Goal: Task Accomplishment & Management: Manage account settings

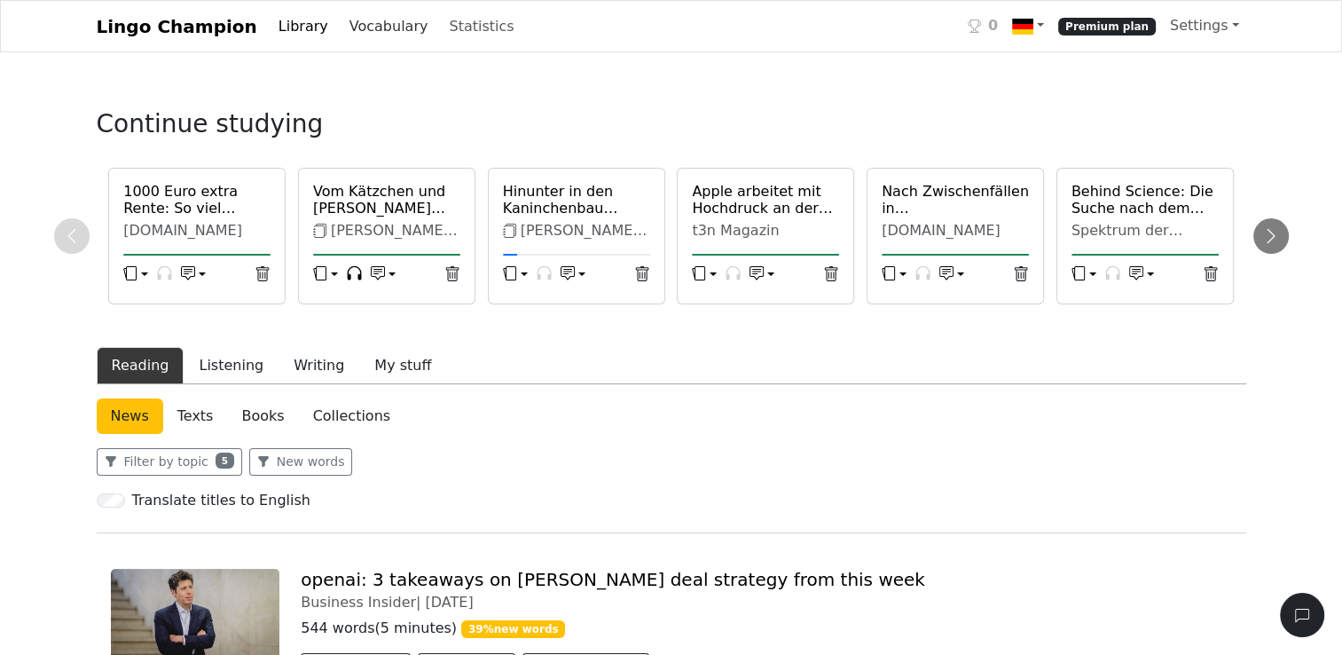
click at [350, 30] on link "Vocabulary" at bounding box center [388, 26] width 93 height 35
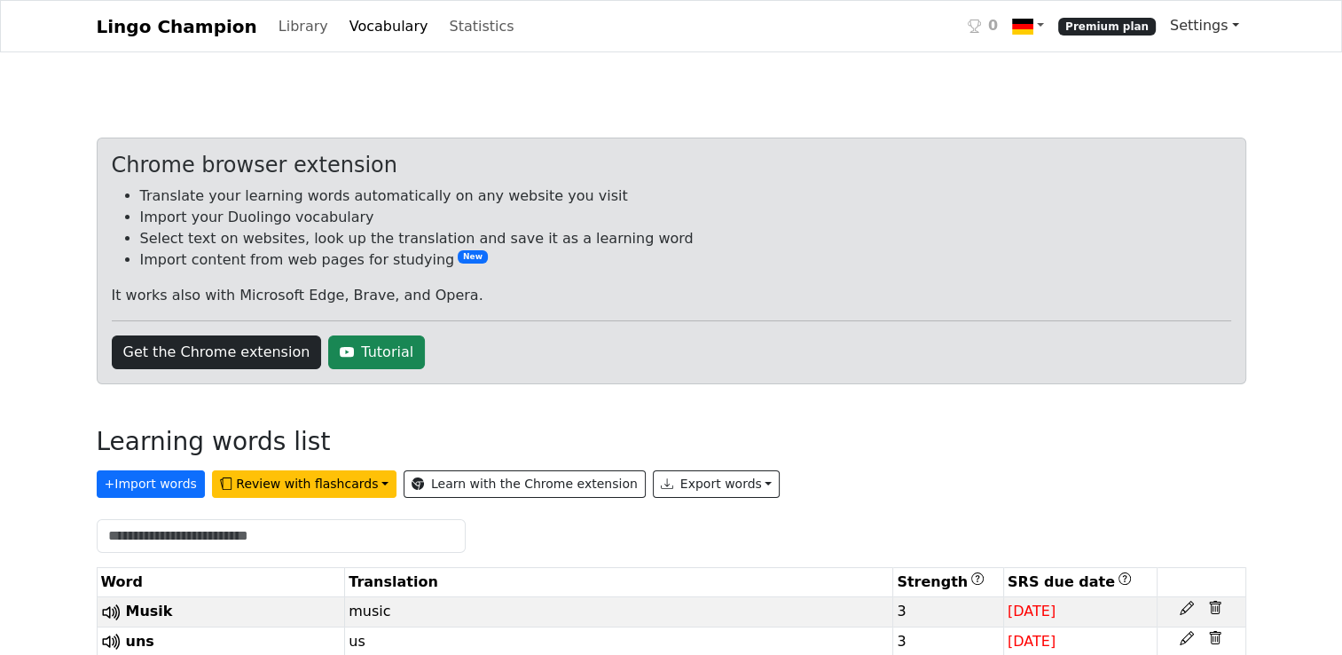
click at [1215, 24] on span "Settings" at bounding box center [1199, 25] width 59 height 17
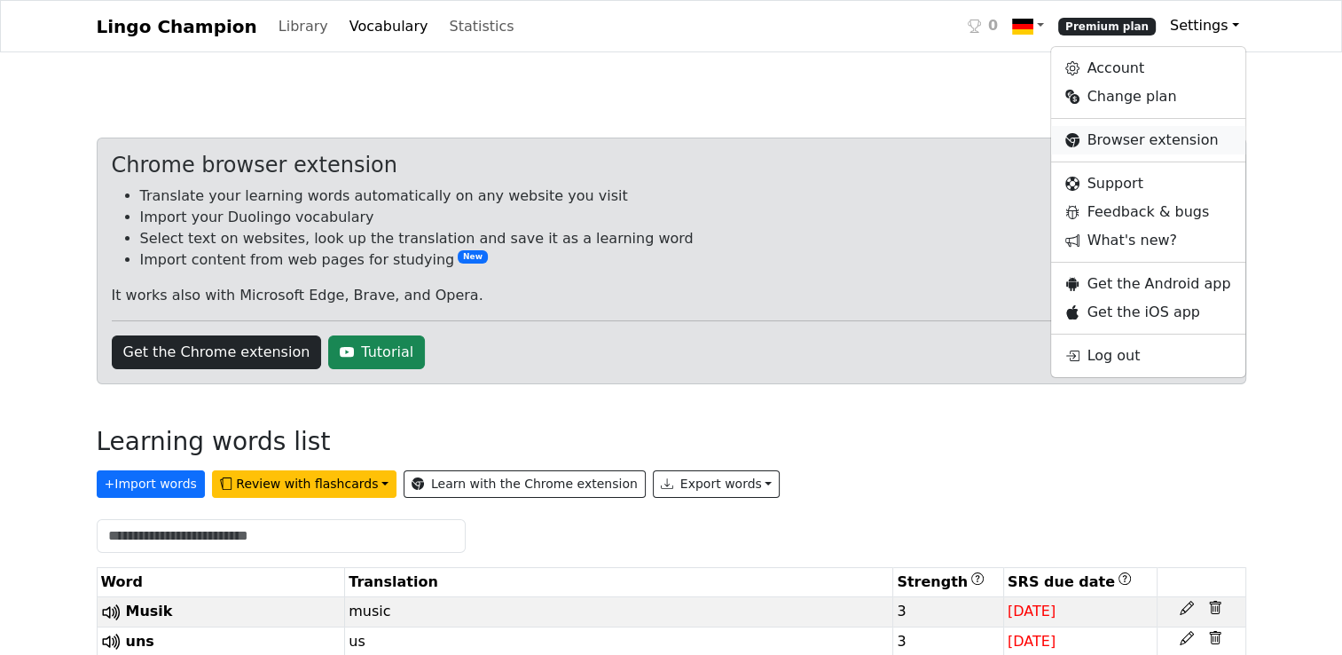
click at [1143, 139] on link "Browser extension" at bounding box center [1147, 140] width 193 height 28
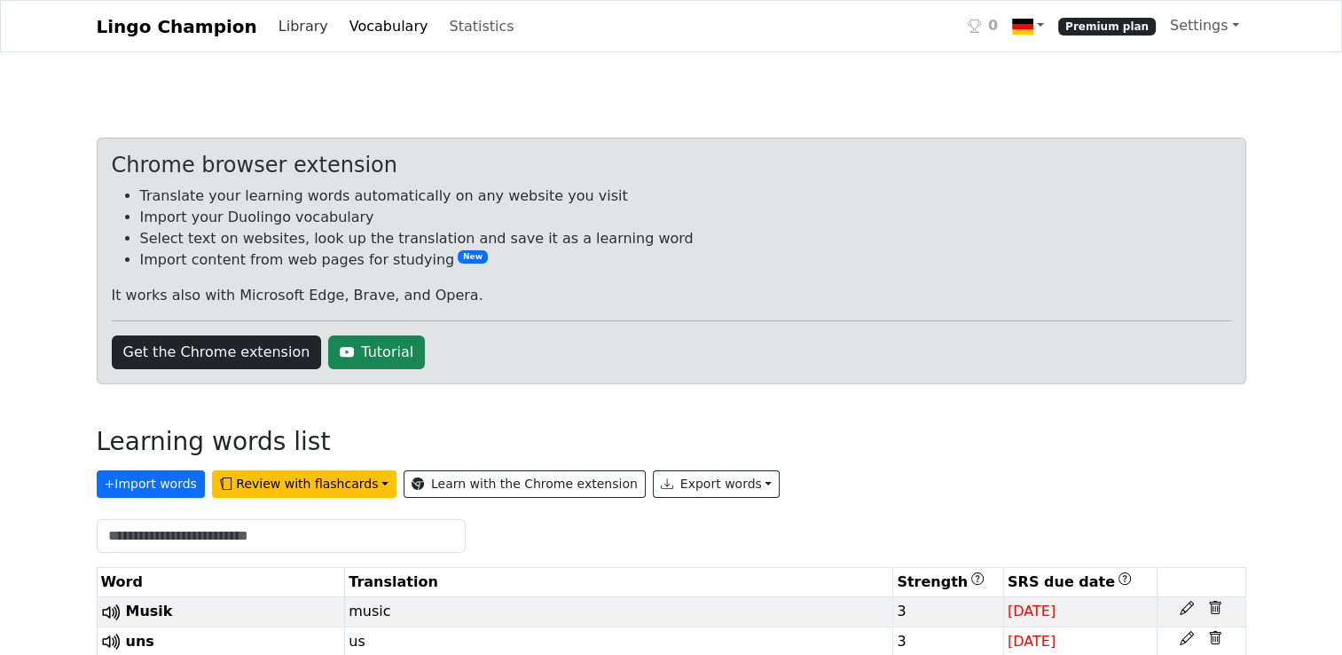
click at [273, 32] on link "Library" at bounding box center [304, 26] width 64 height 35
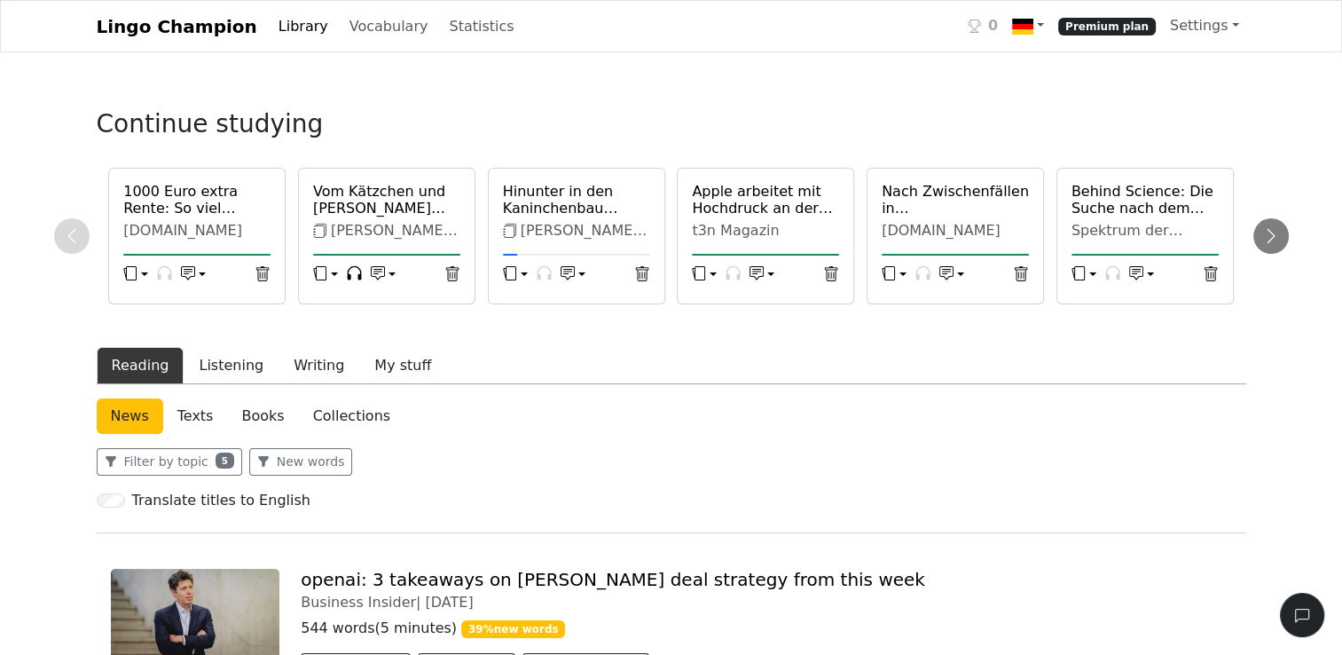
click at [222, 32] on link "Lingo Champion" at bounding box center [177, 26] width 161 height 35
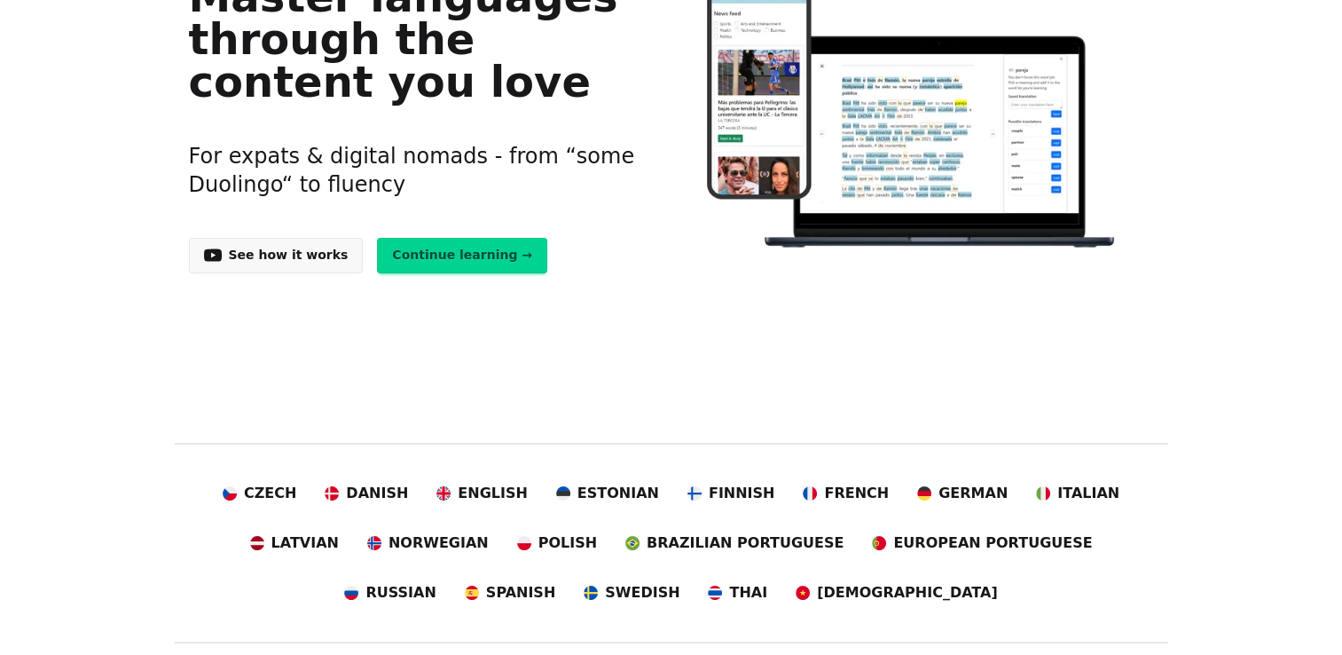
scroll to position [266, 0]
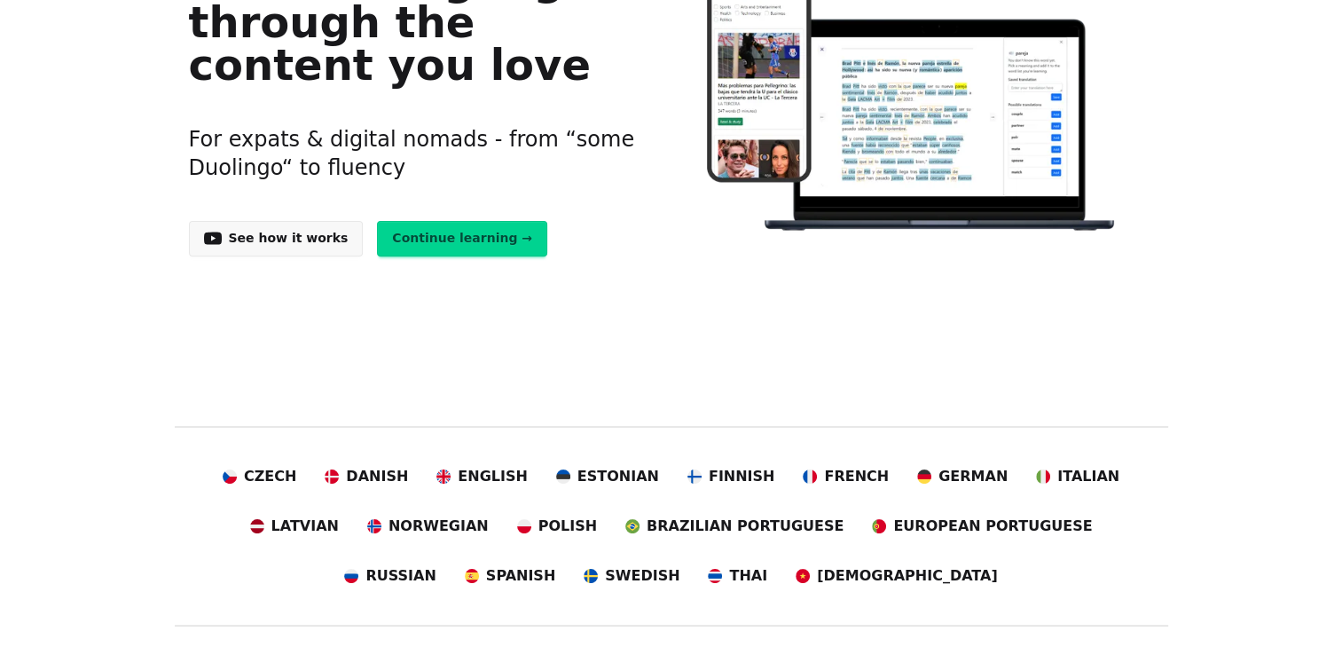
click at [464, 230] on link "Continue learning →" at bounding box center [462, 238] width 170 height 35
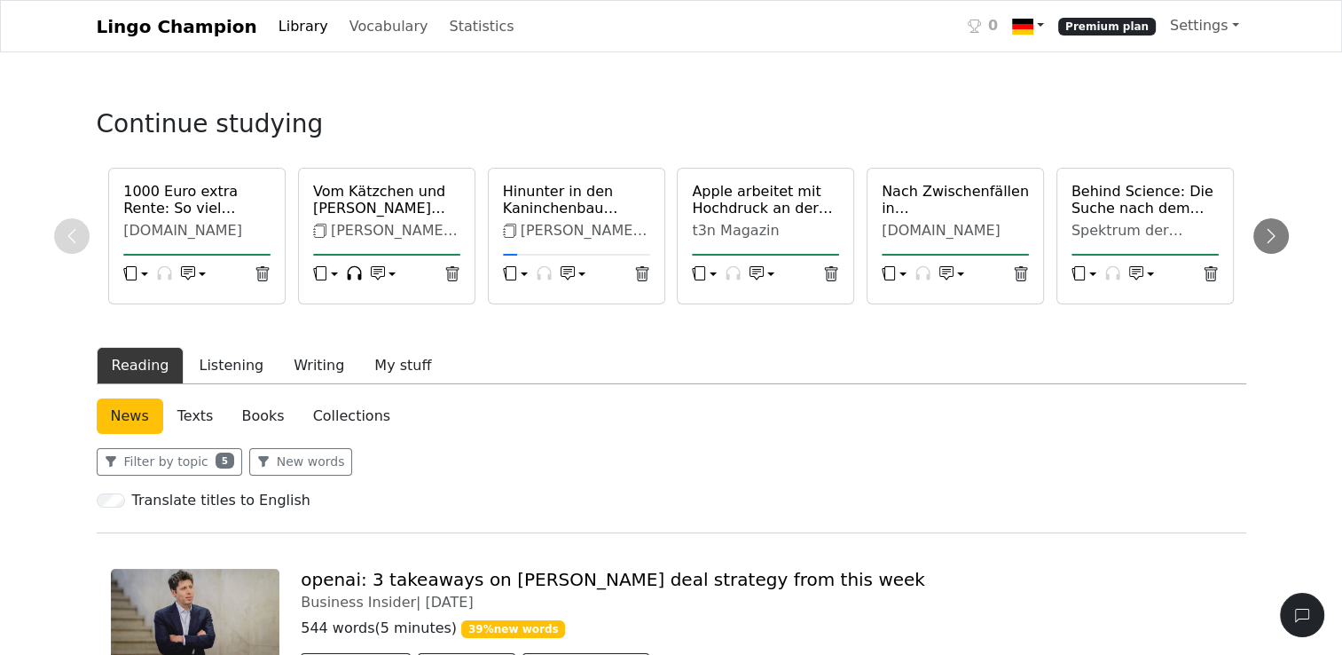
click at [1051, 27] on link at bounding box center [1028, 26] width 46 height 36
click at [1088, 69] on link "German ← English" at bounding box center [1105, 68] width 198 height 29
click at [1114, 32] on span "Premium plan" at bounding box center [1108, 27] width 98 height 18
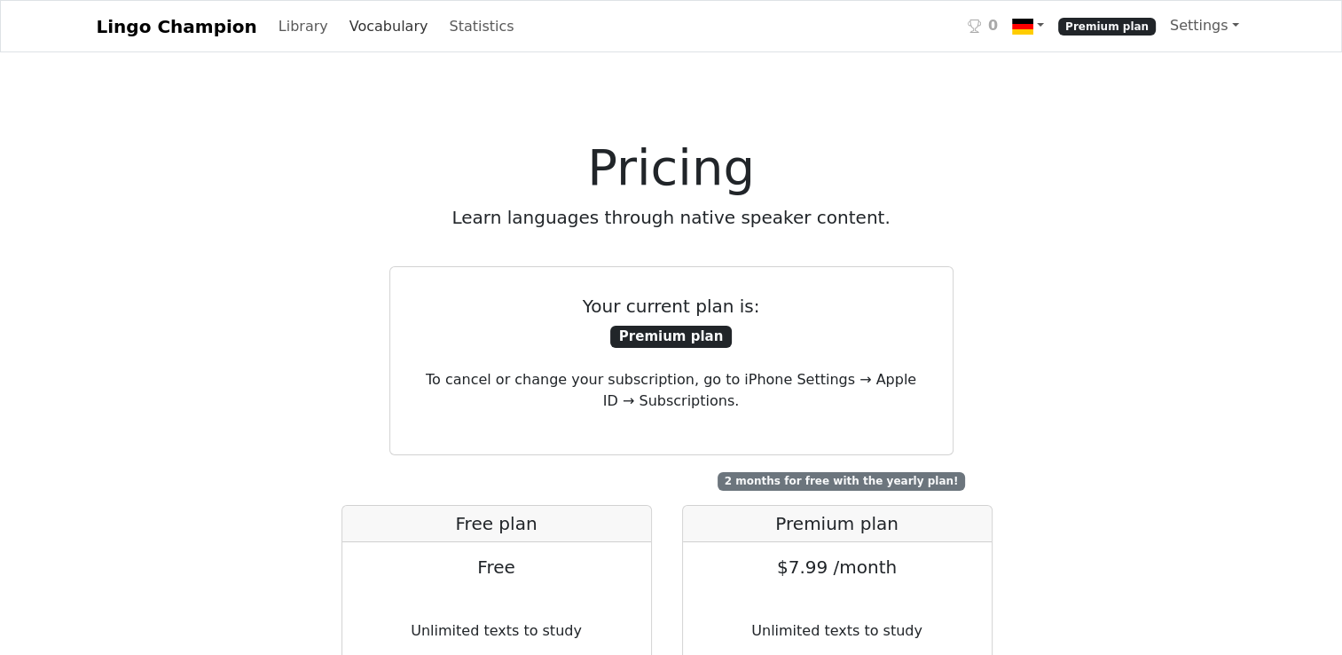
click at [382, 32] on link "Vocabulary" at bounding box center [388, 26] width 93 height 35
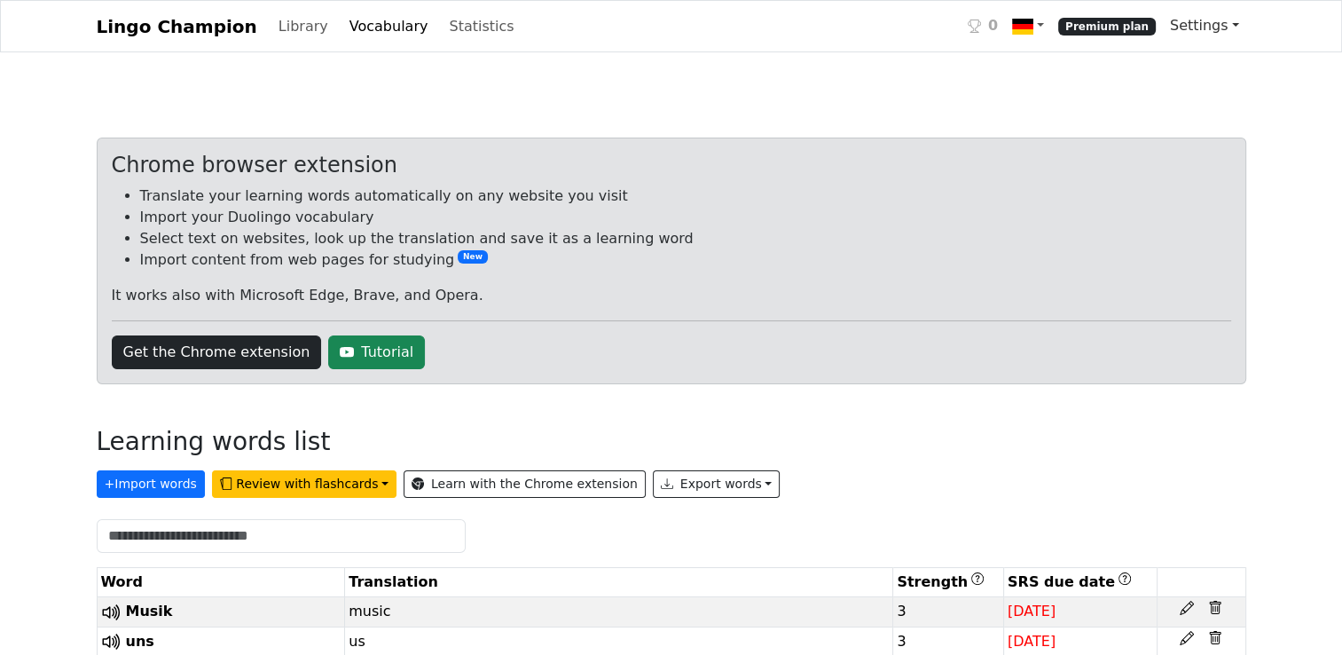
click at [1235, 25] on link "Settings" at bounding box center [1204, 25] width 83 height 35
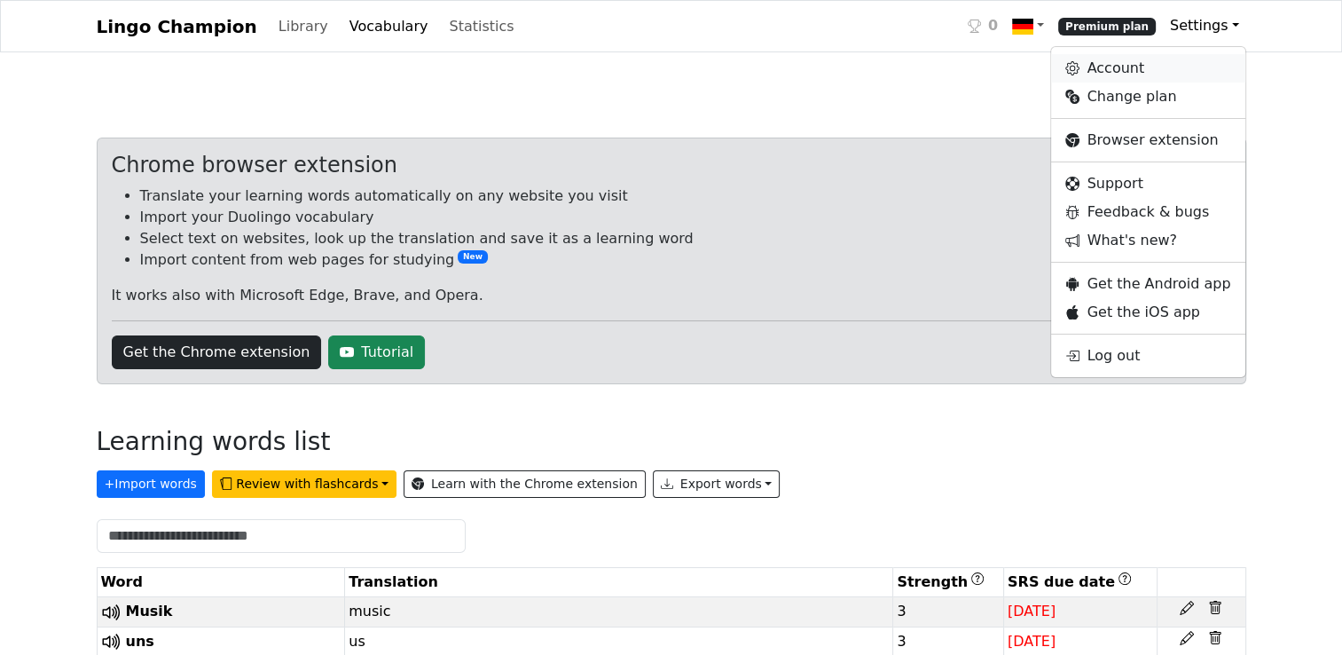
click at [1118, 72] on link "Account" at bounding box center [1147, 68] width 193 height 28
select select "**********"
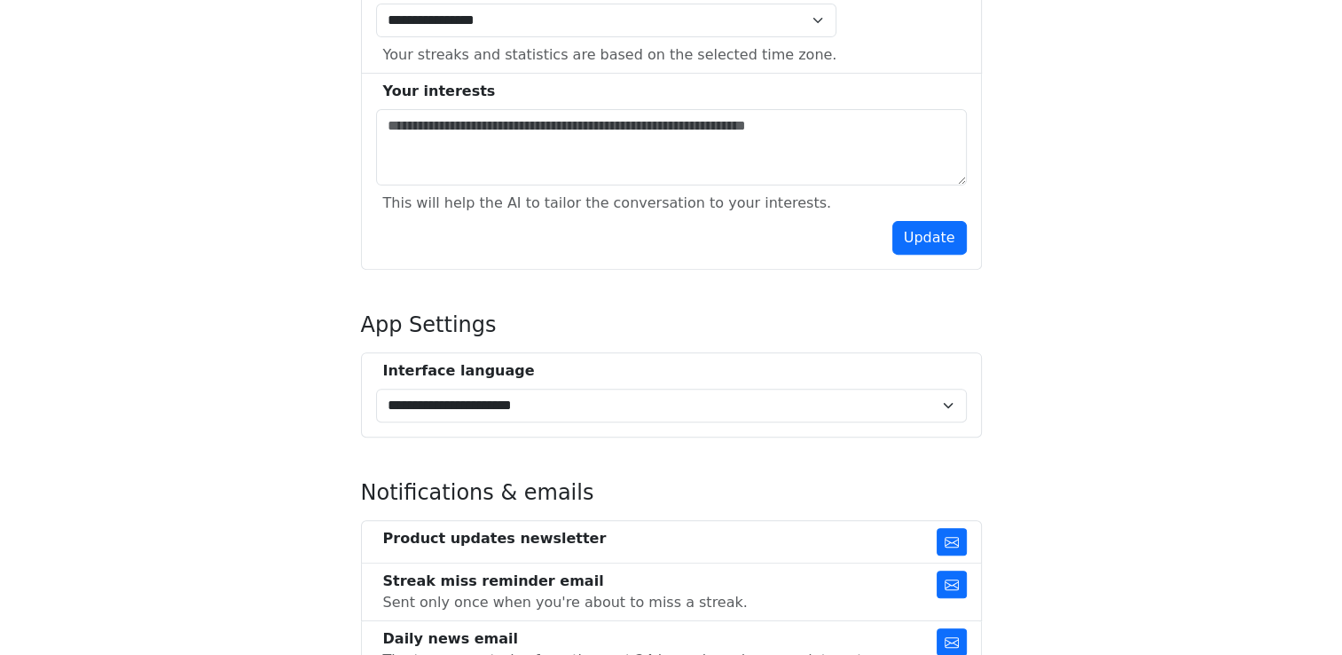
scroll to position [621, 0]
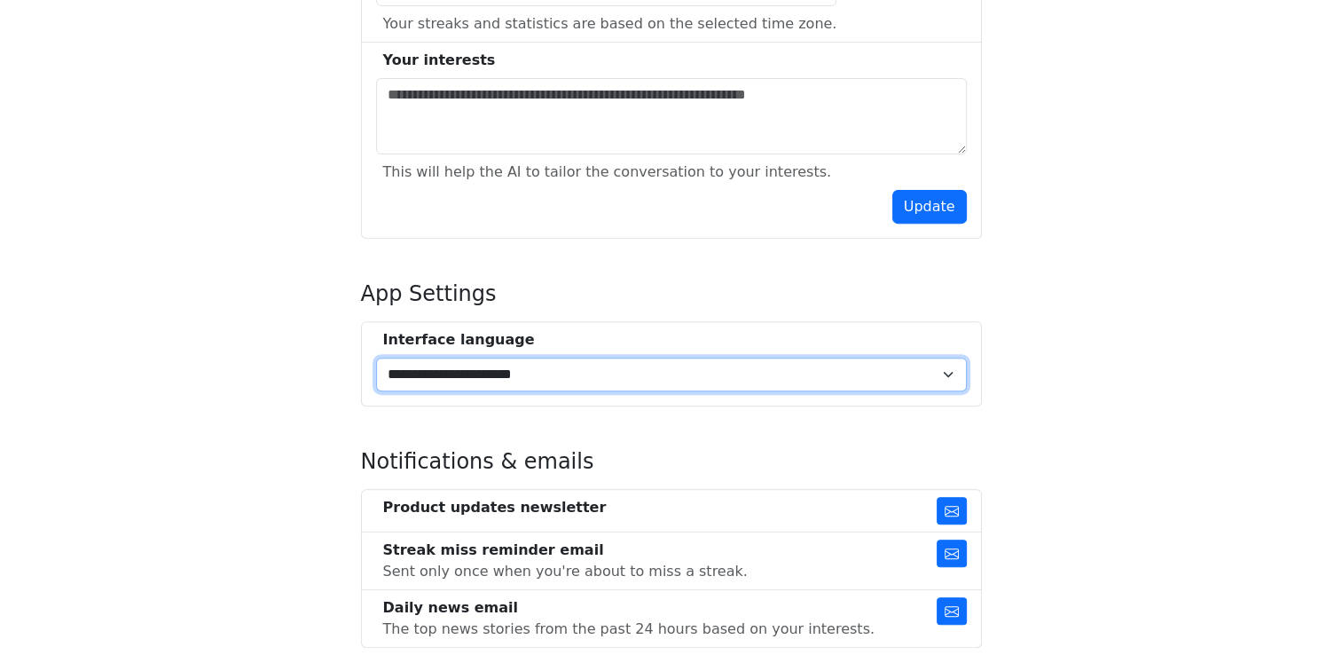
click at [948, 371] on select "**********" at bounding box center [671, 375] width 591 height 34
click at [376, 358] on select "**********" at bounding box center [671, 375] width 591 height 34
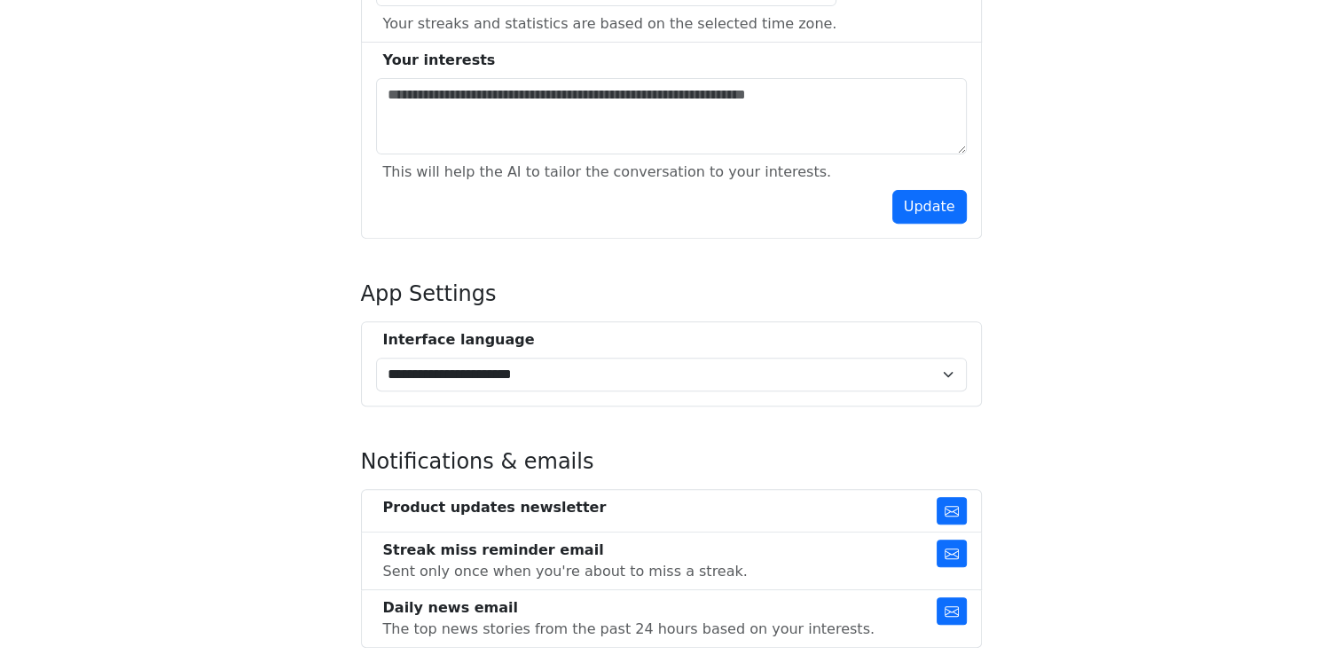
drag, startPoint x: 934, startPoint y: 390, endPoint x: 923, endPoint y: 406, distance: 20.4
click at [923, 406] on div "**********" at bounding box center [671, 360] width 621 height 1501
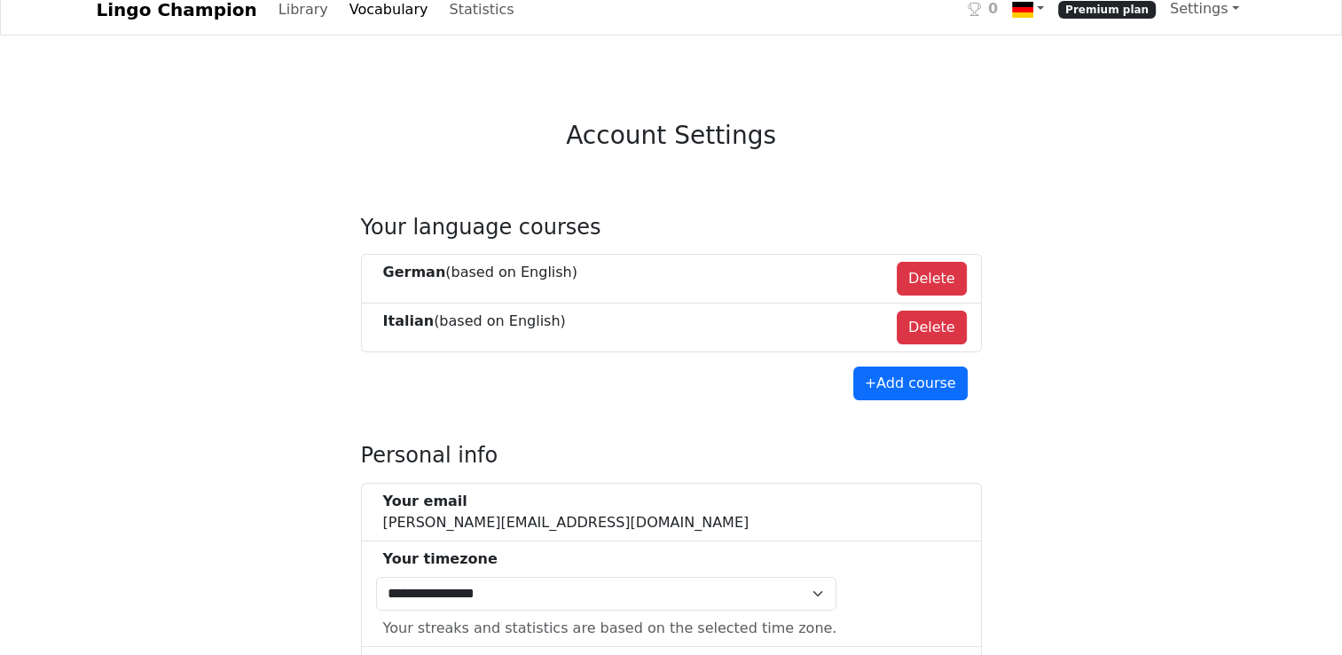
scroll to position [0, 0]
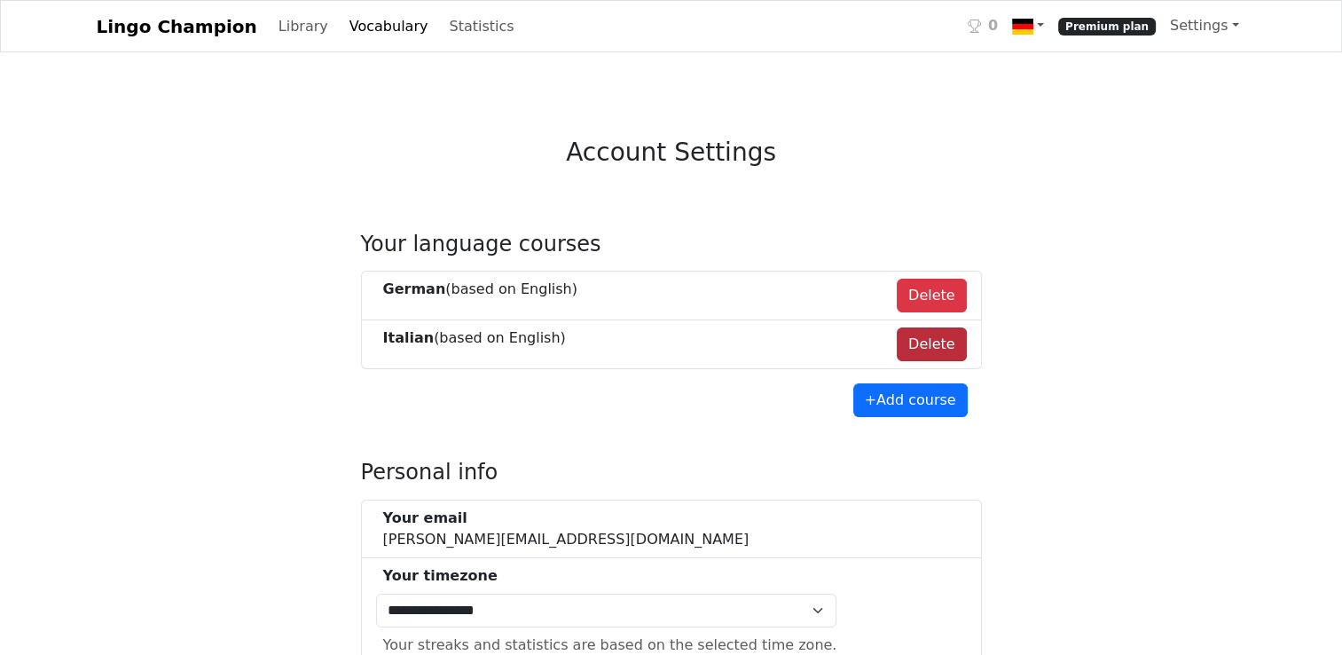
click at [939, 342] on button "Delete" at bounding box center [932, 344] width 70 height 34
click at [939, 342] on li "Italian (based on English ) Delete" at bounding box center [671, 344] width 621 height 49
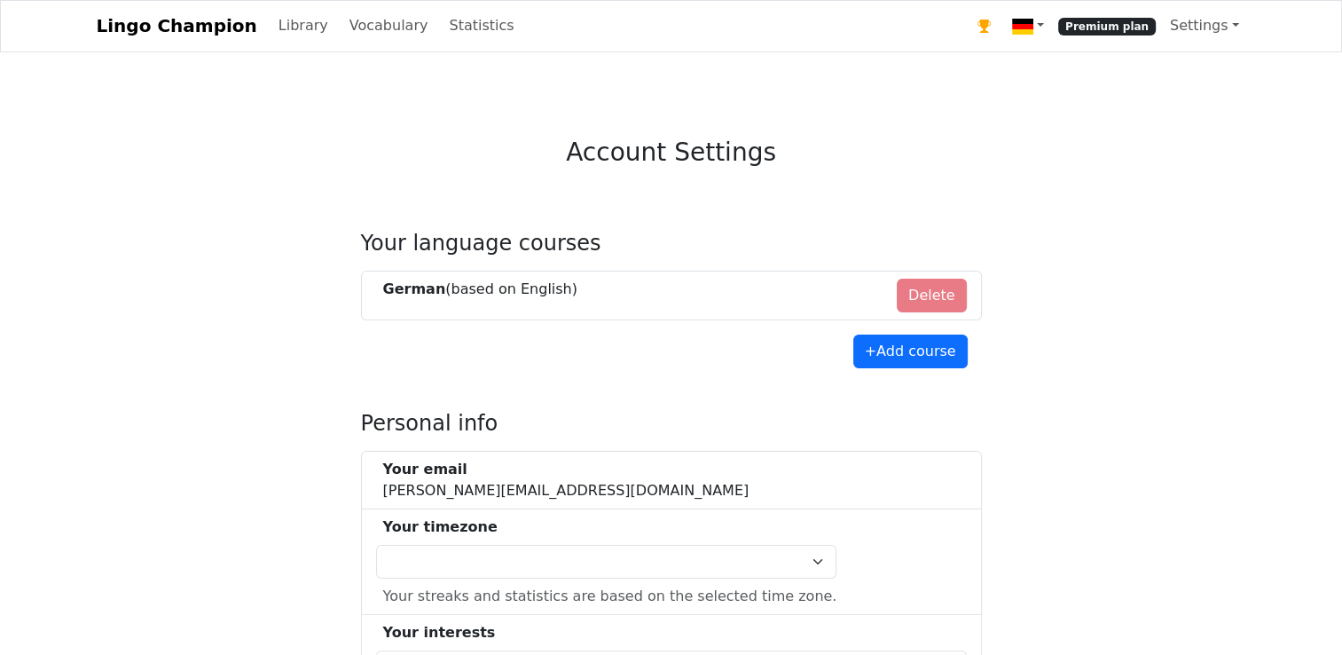
select select "**********"
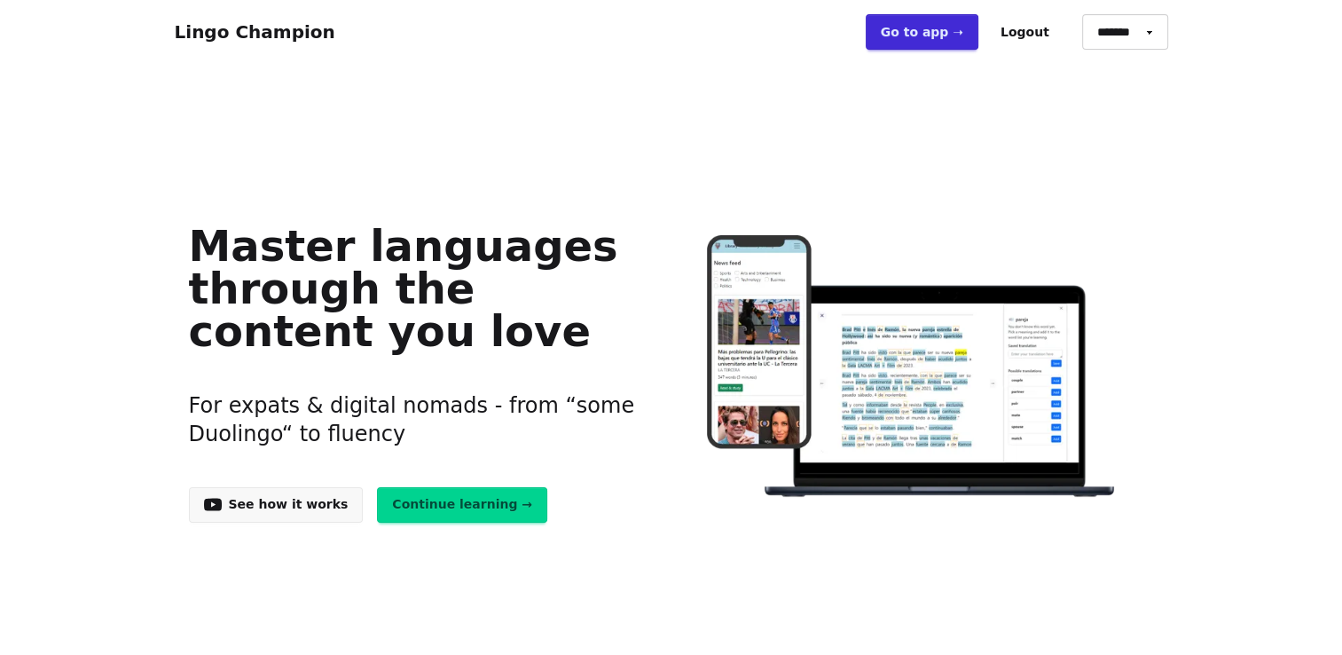
click at [941, 34] on link "Go to app ➝" at bounding box center [922, 31] width 113 height 35
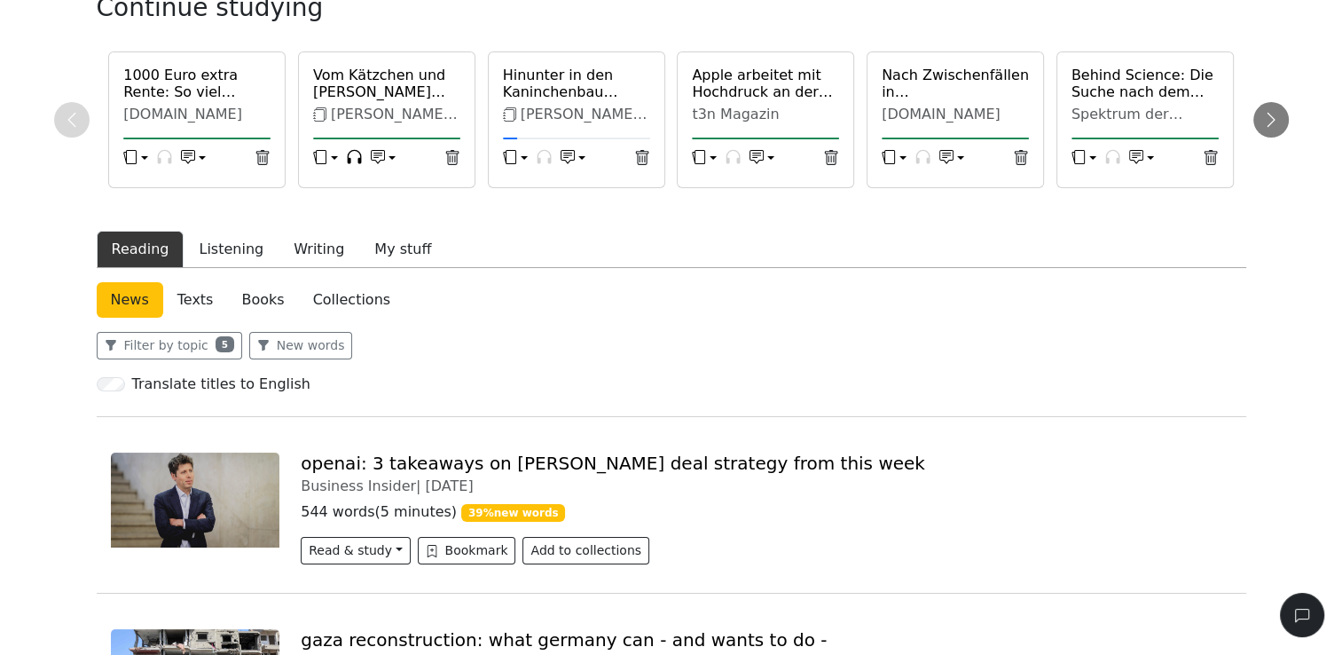
scroll to position [266, 0]
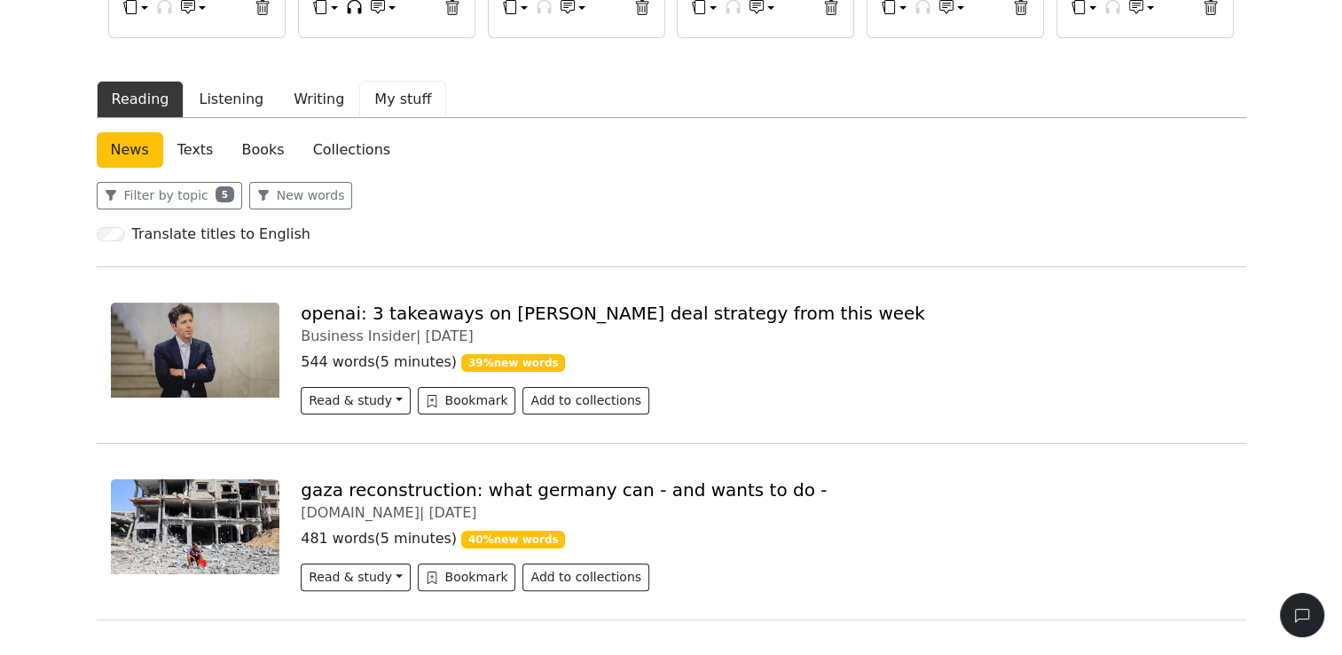
click at [383, 98] on button "My stuff" at bounding box center [402, 99] width 87 height 37
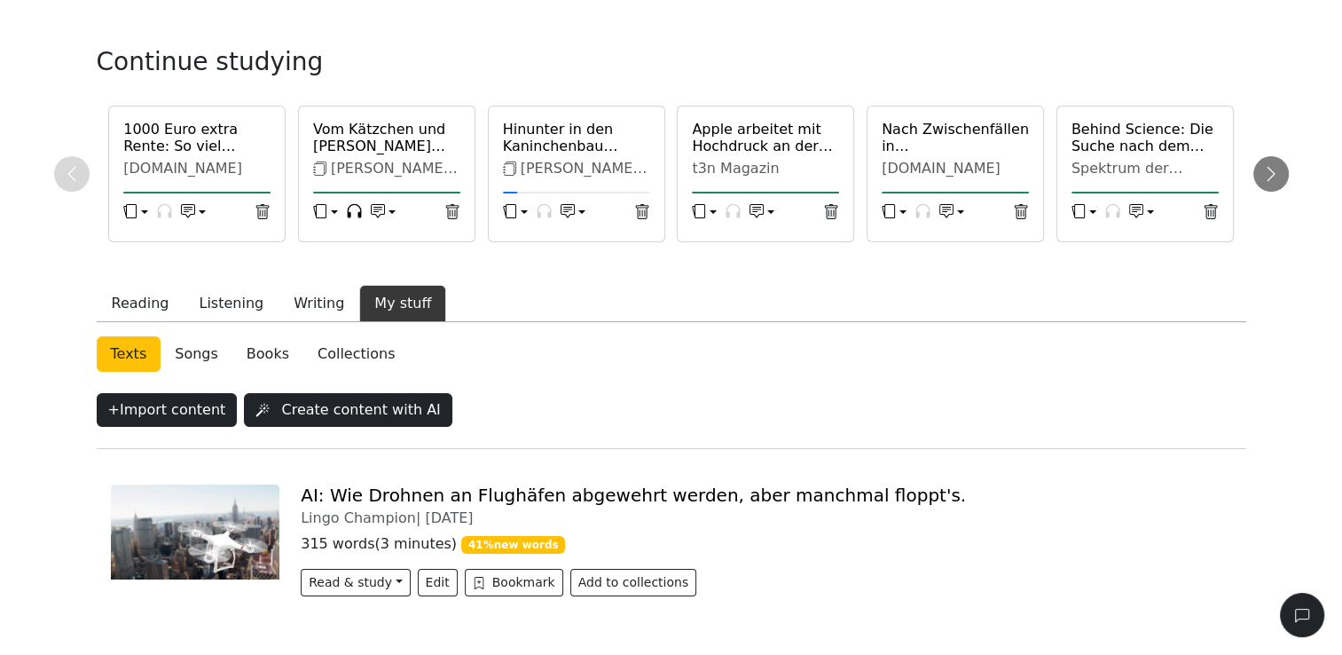
scroll to position [130, 0]
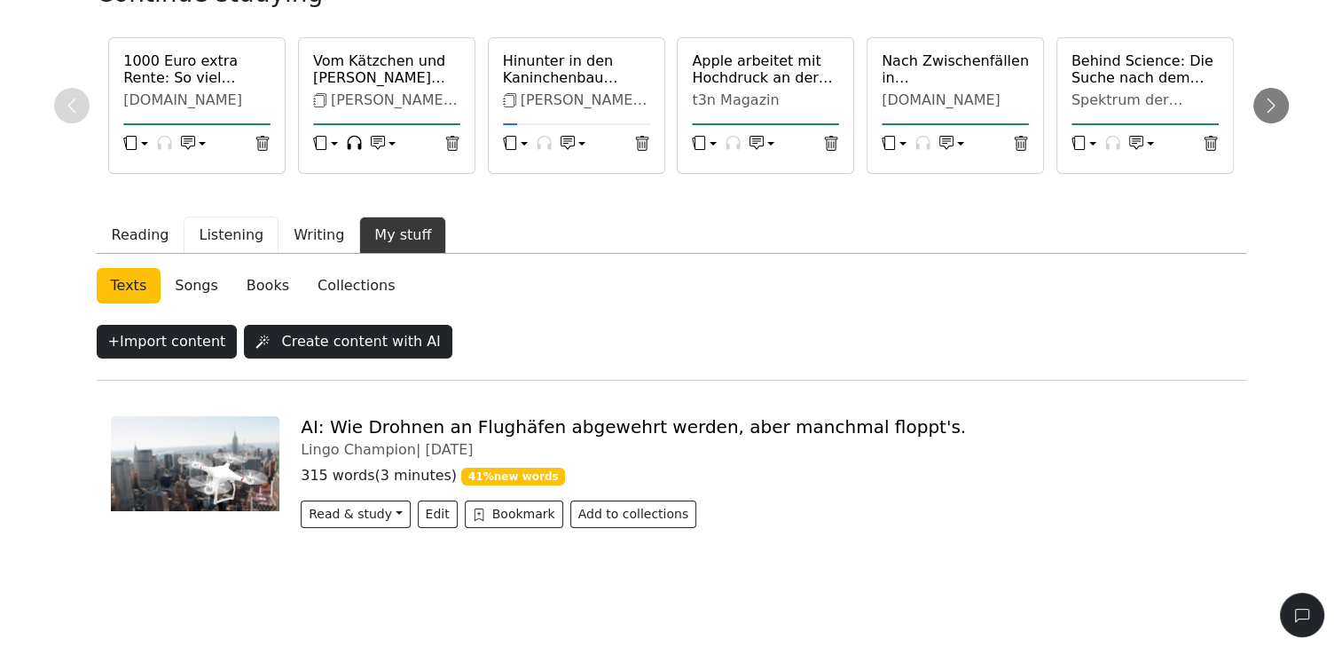
click at [227, 237] on button "Listening" at bounding box center [231, 235] width 95 height 37
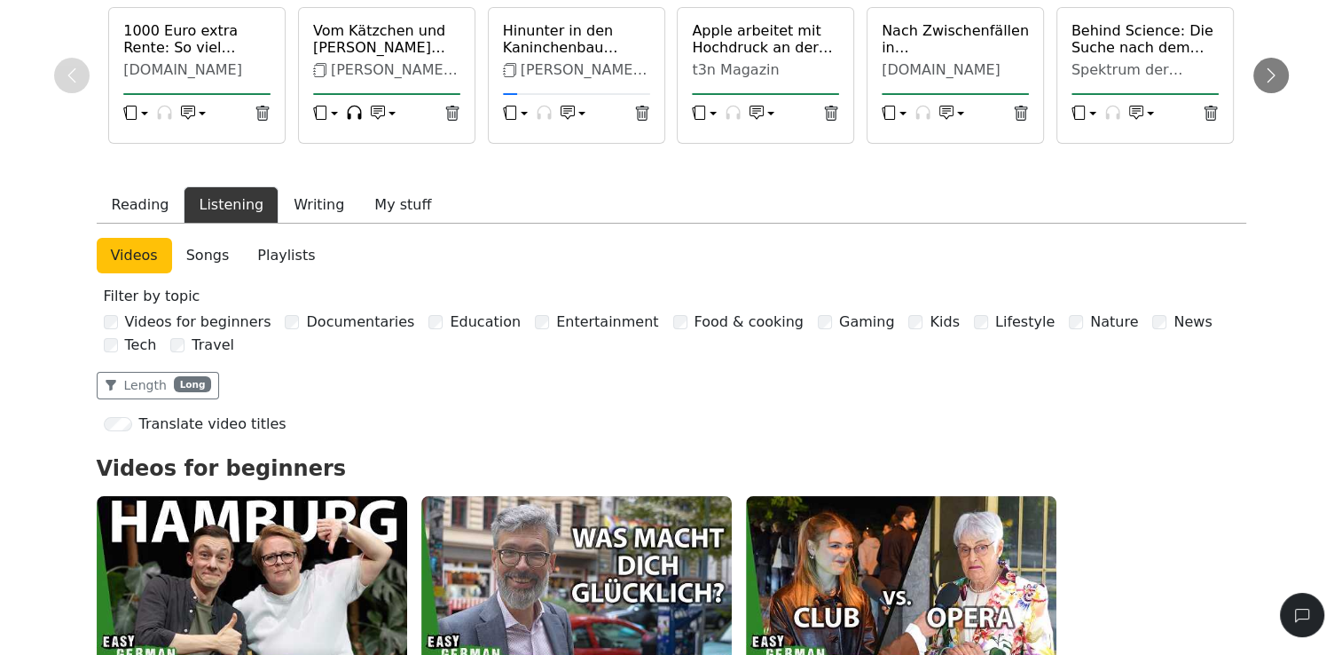
scroll to position [130, 0]
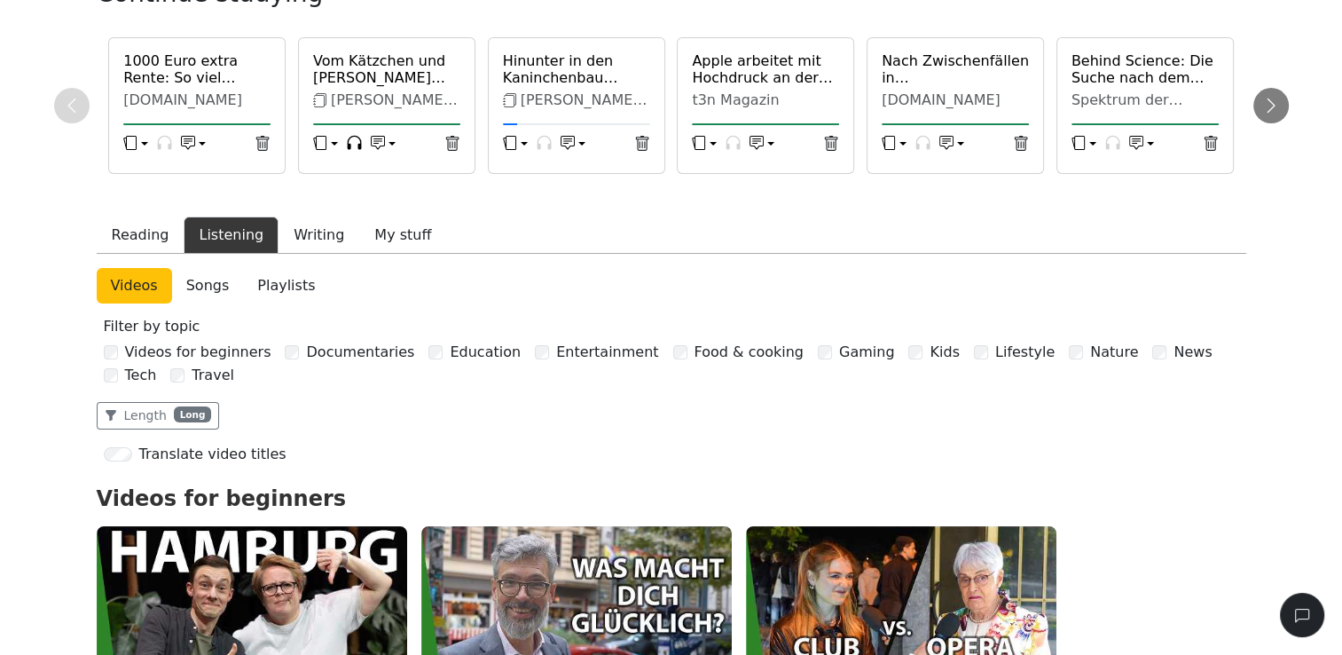
click at [188, 286] on link "Songs" at bounding box center [208, 285] width 72 height 35
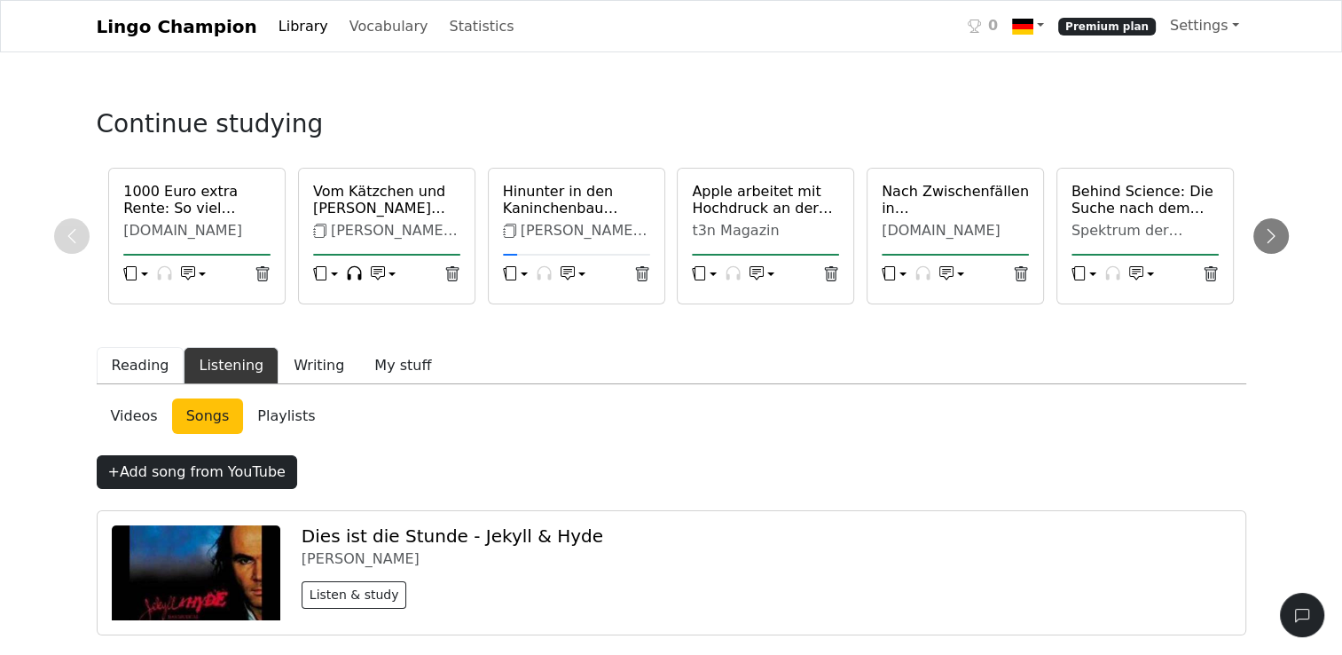
click at [149, 369] on button "Reading" at bounding box center [141, 365] width 88 height 37
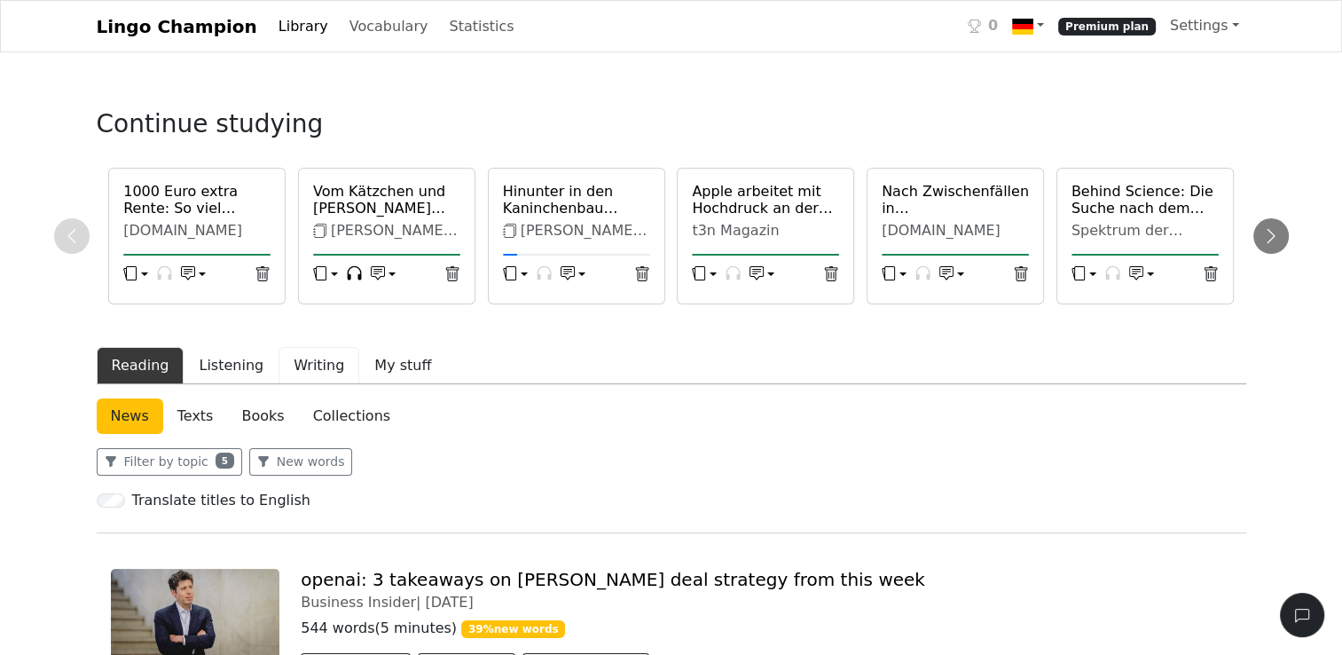
click at [317, 367] on button "Writing" at bounding box center [319, 365] width 81 height 37
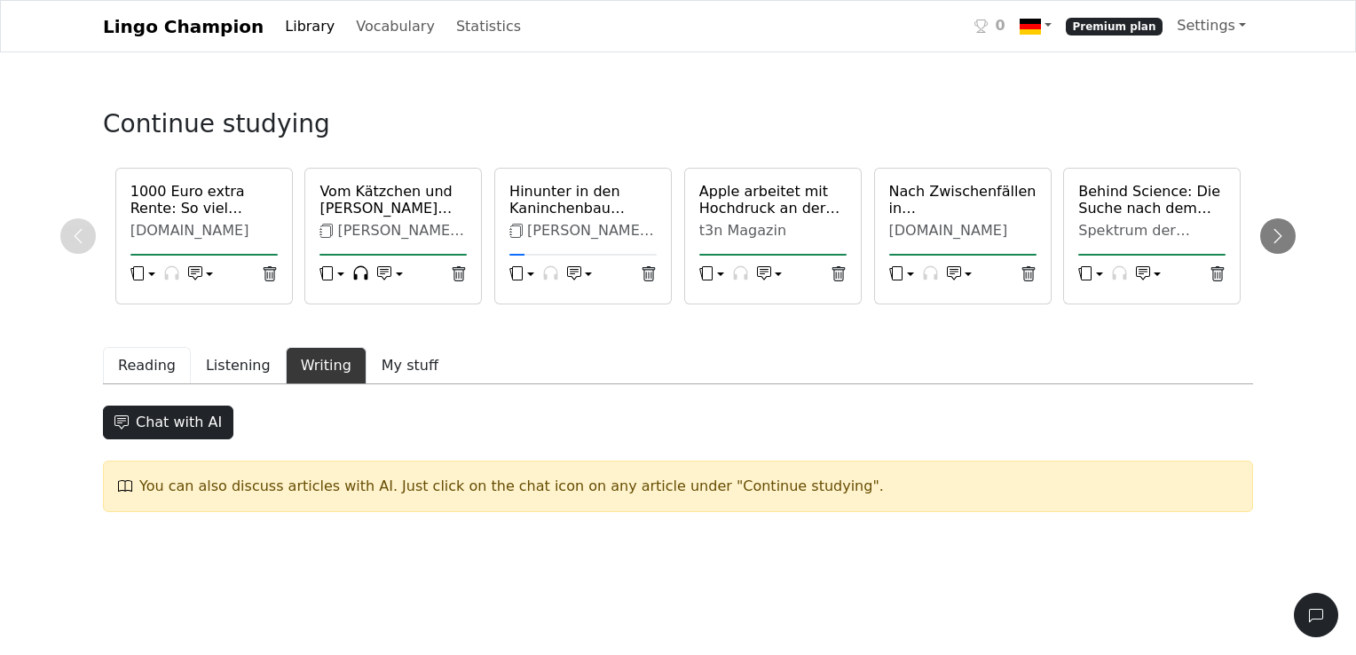
click at [138, 369] on button "Reading" at bounding box center [147, 365] width 88 height 37
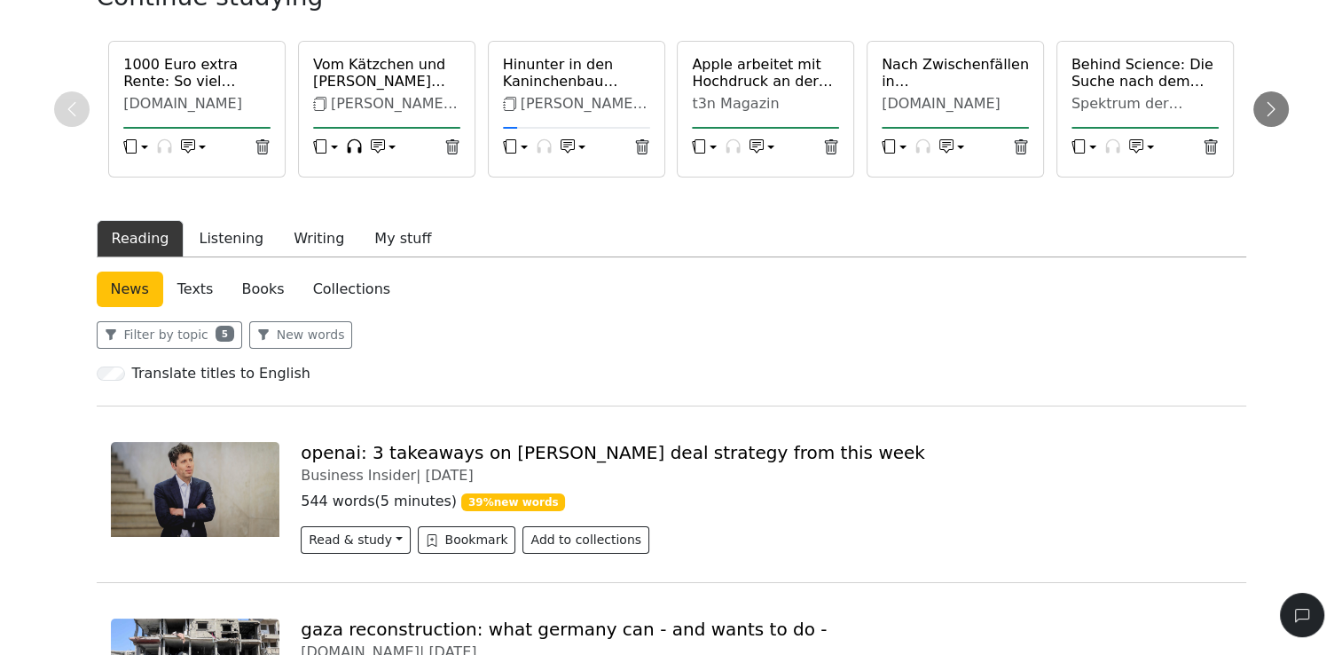
scroll to position [177, 0]
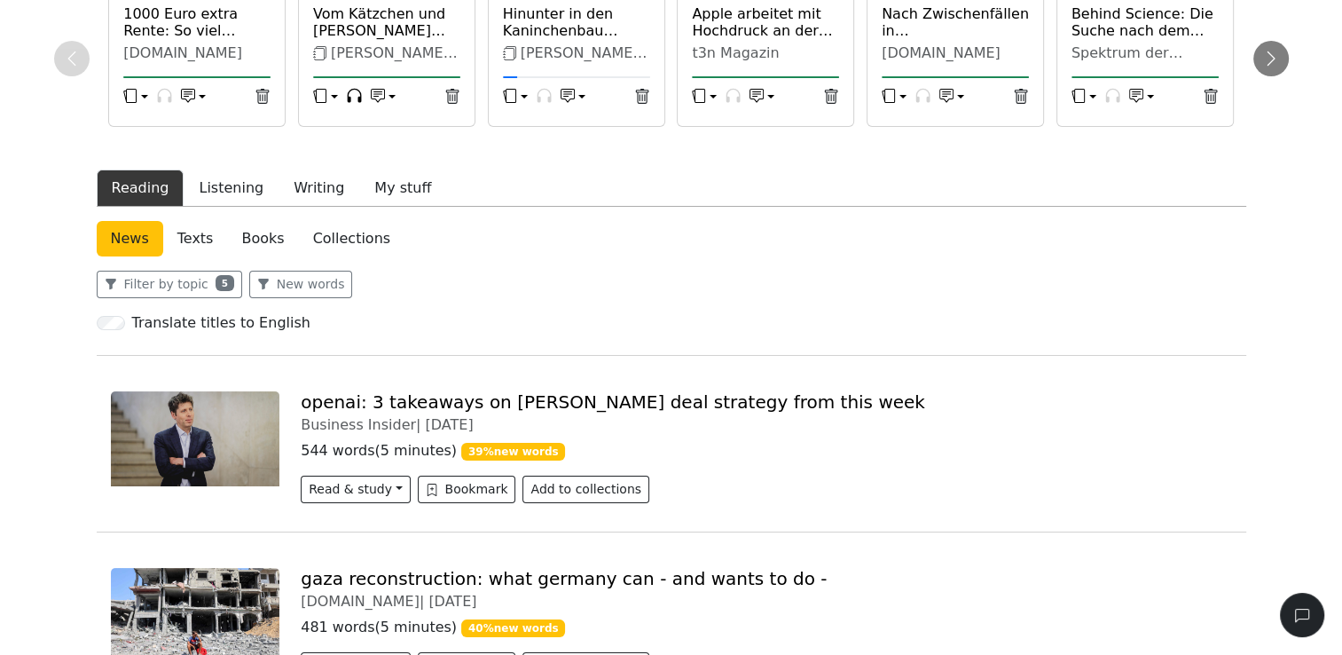
click at [147, 238] on link "News" at bounding box center [130, 238] width 67 height 35
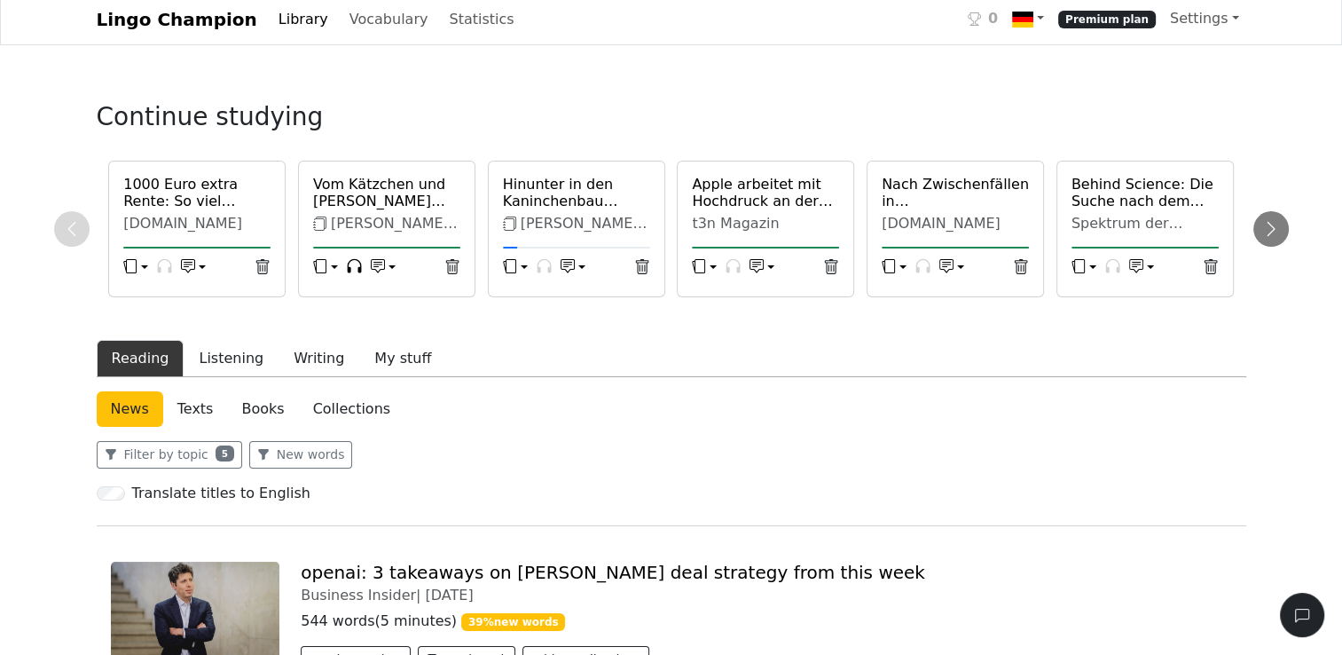
scroll to position [0, 0]
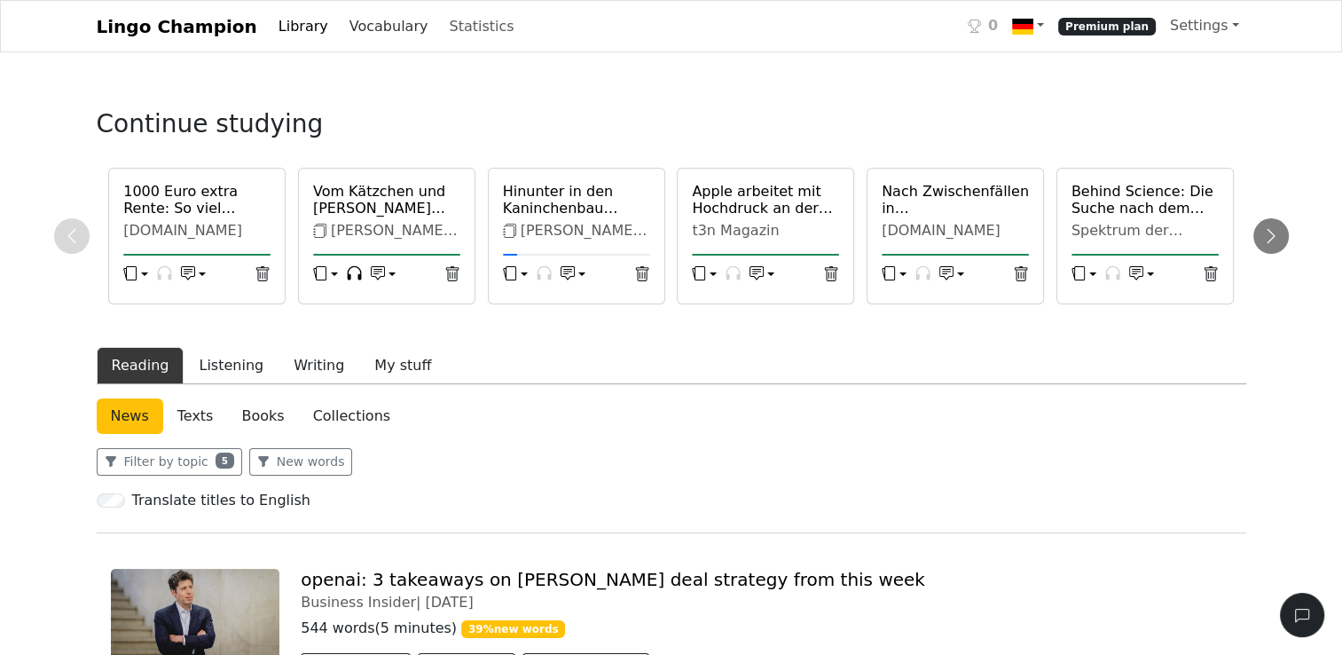
click at [382, 28] on link "Vocabulary" at bounding box center [388, 26] width 93 height 35
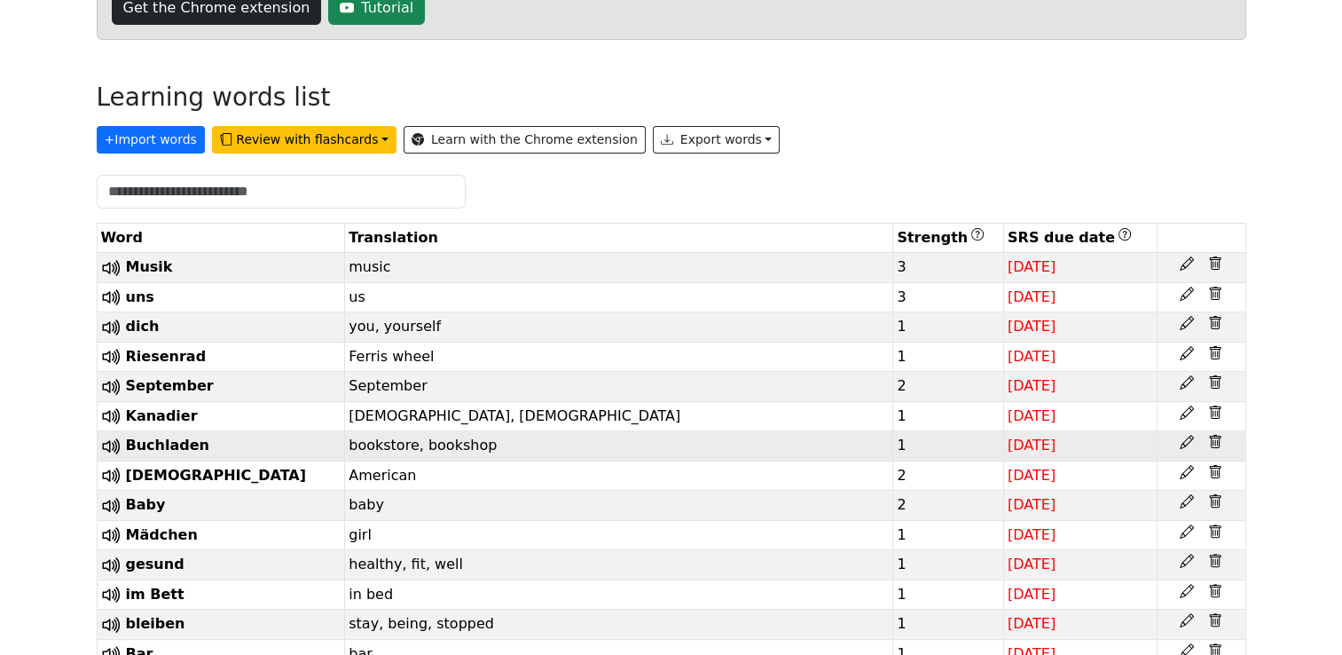
scroll to position [355, 0]
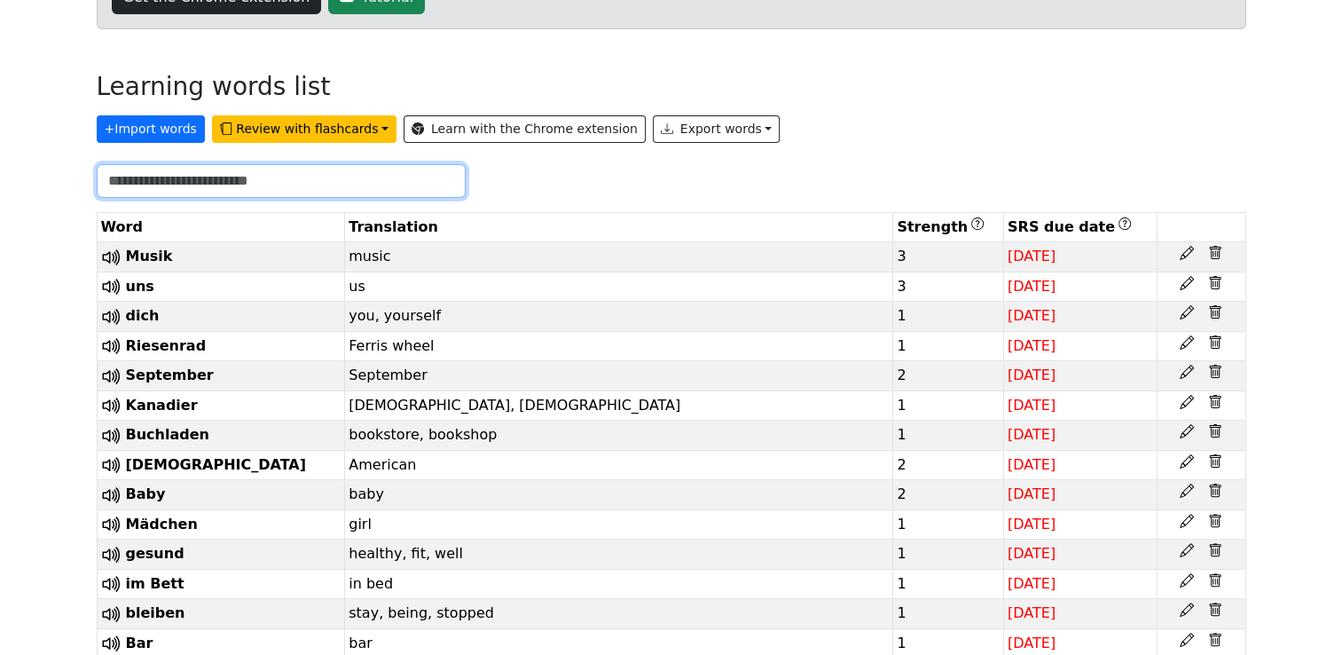
click at [224, 185] on input "text" at bounding box center [281, 181] width 369 height 34
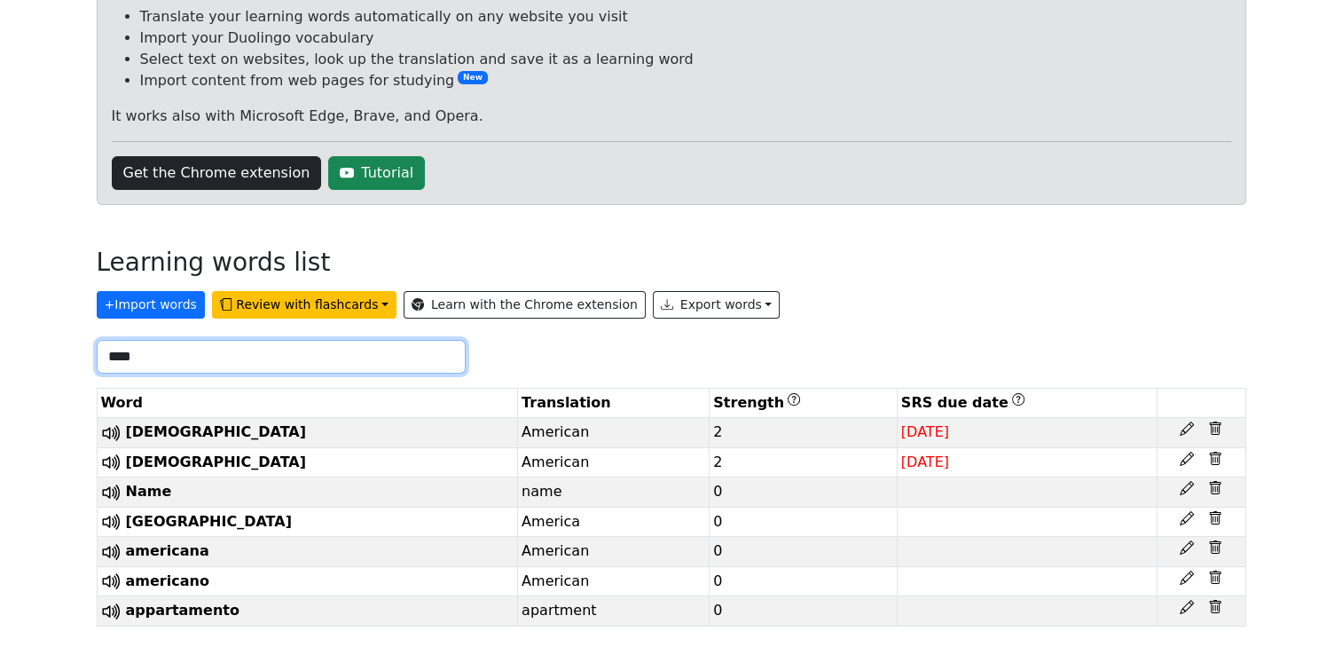
scroll to position [125, 0]
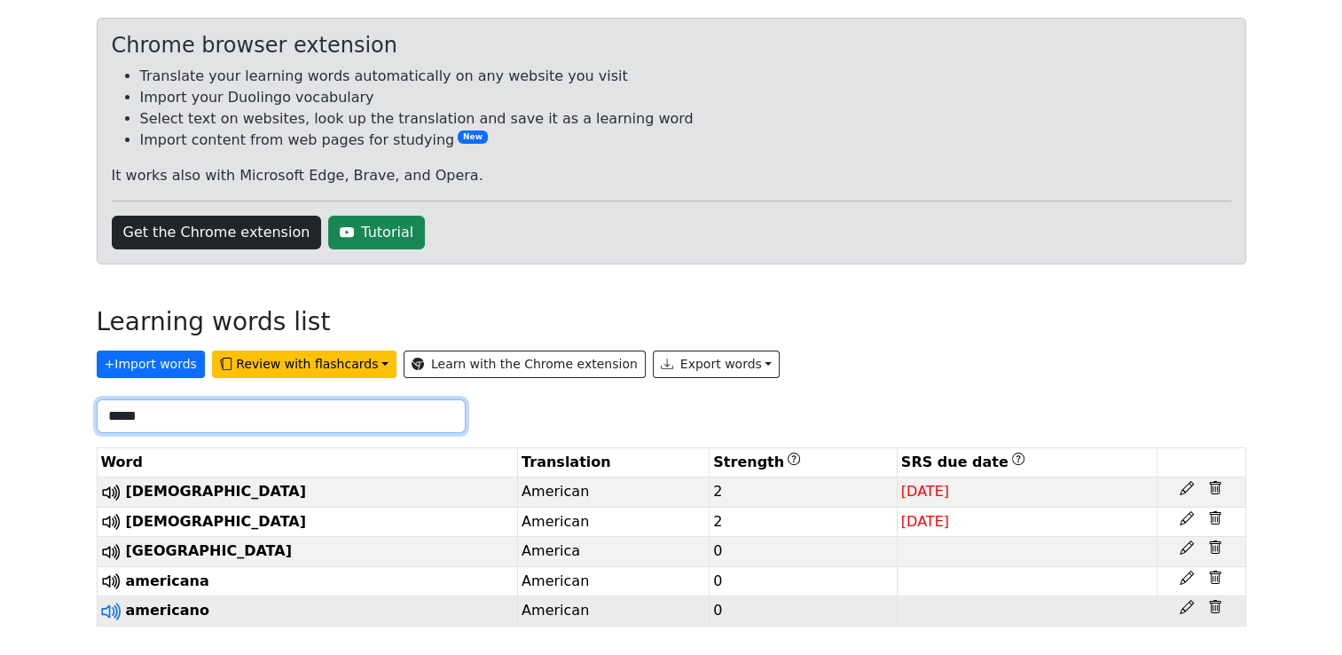
type input "*****"
click at [116, 612] on icon at bounding box center [116, 610] width 4 height 13
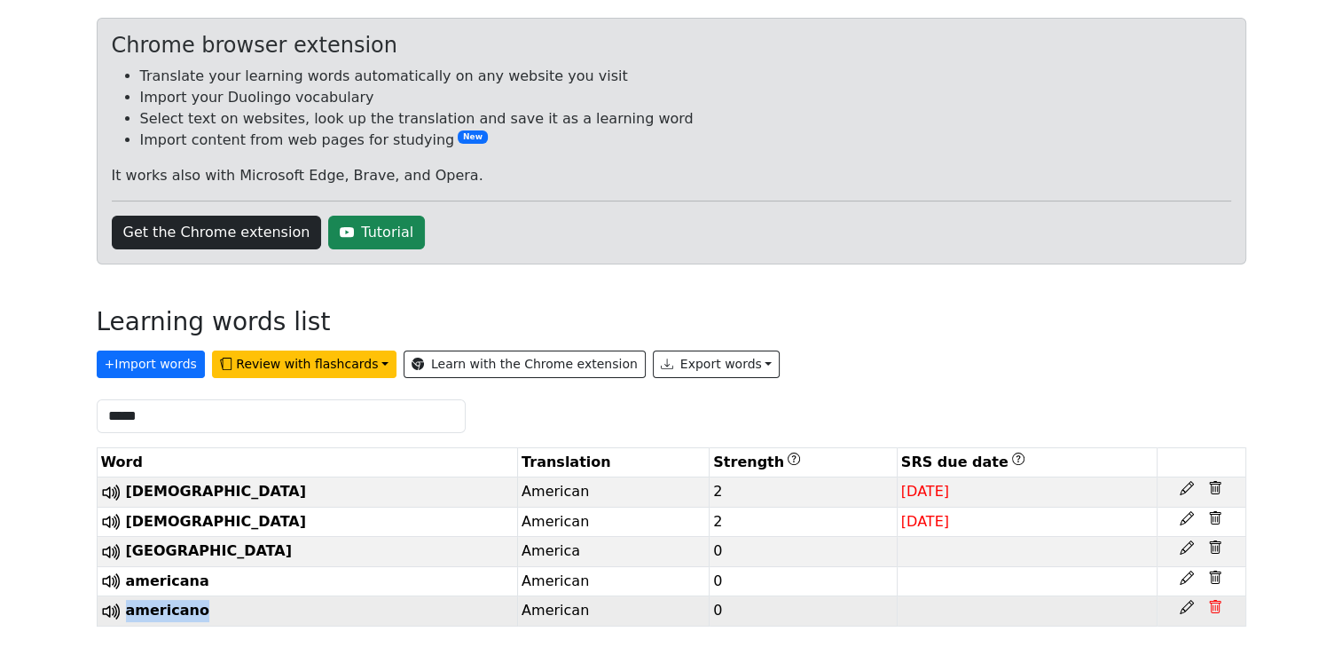
click at [1213, 610] on icon at bounding box center [1215, 607] width 14 height 14
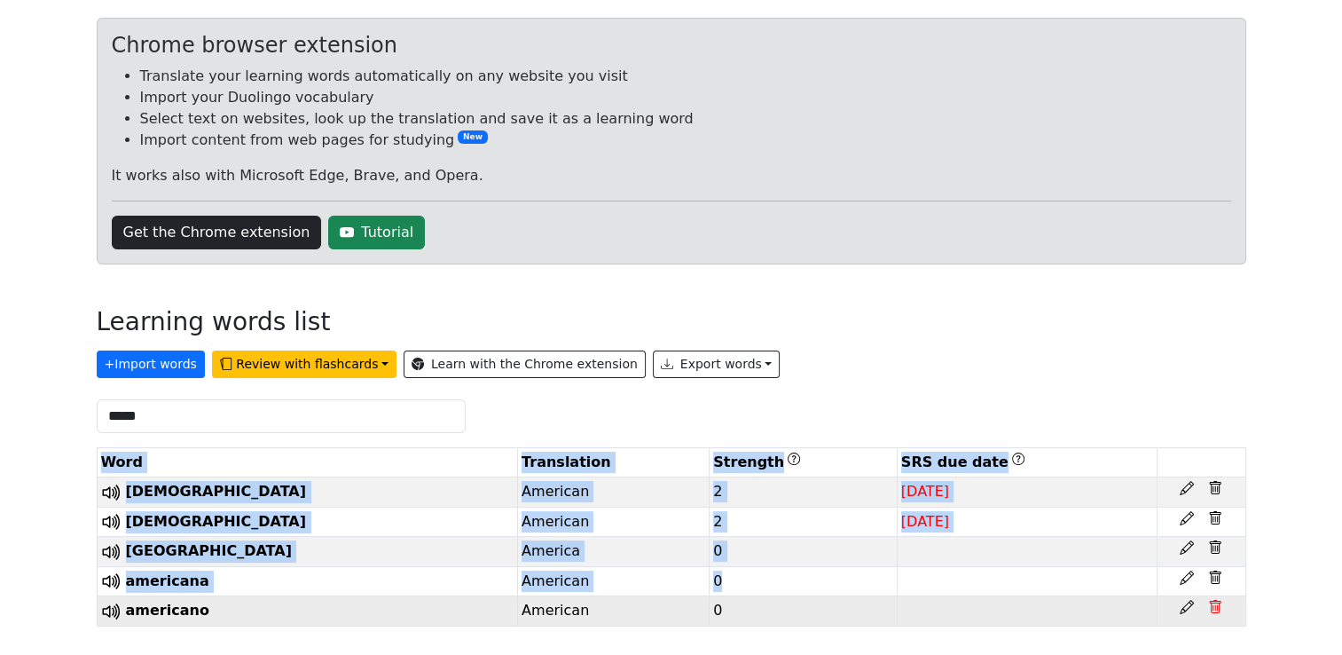
click at [1213, 585] on icon at bounding box center [1215, 578] width 14 height 14
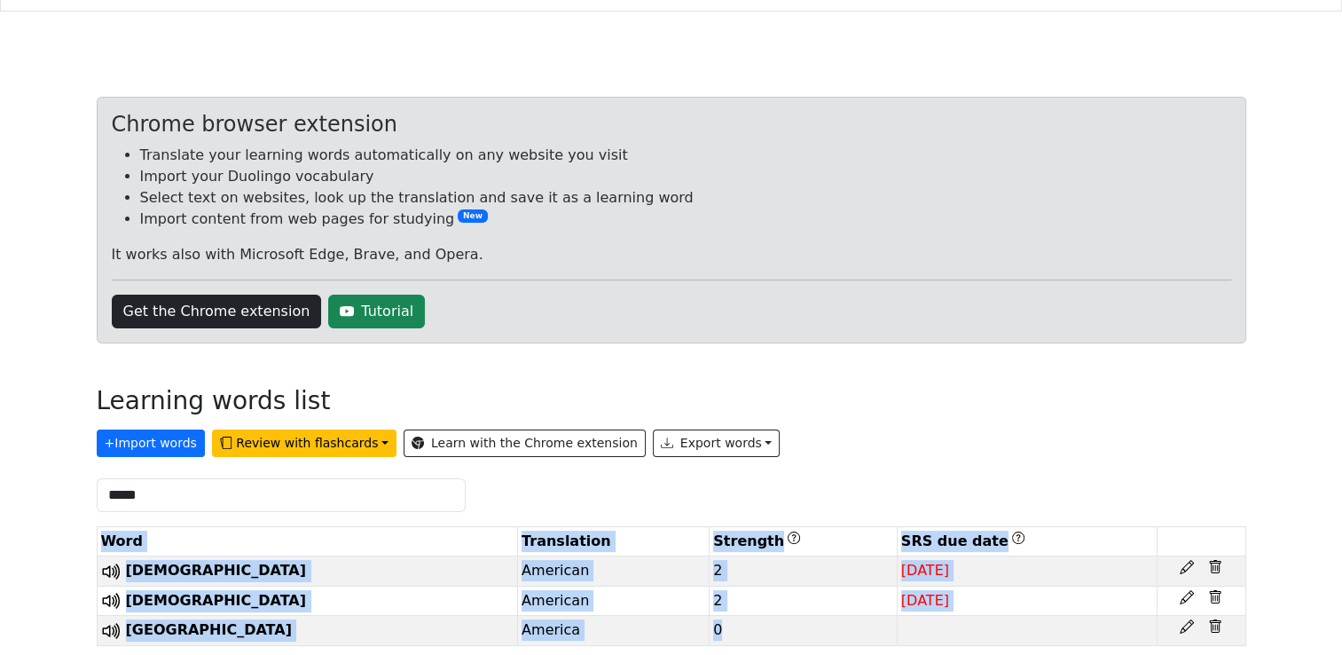
scroll to position [63, 0]
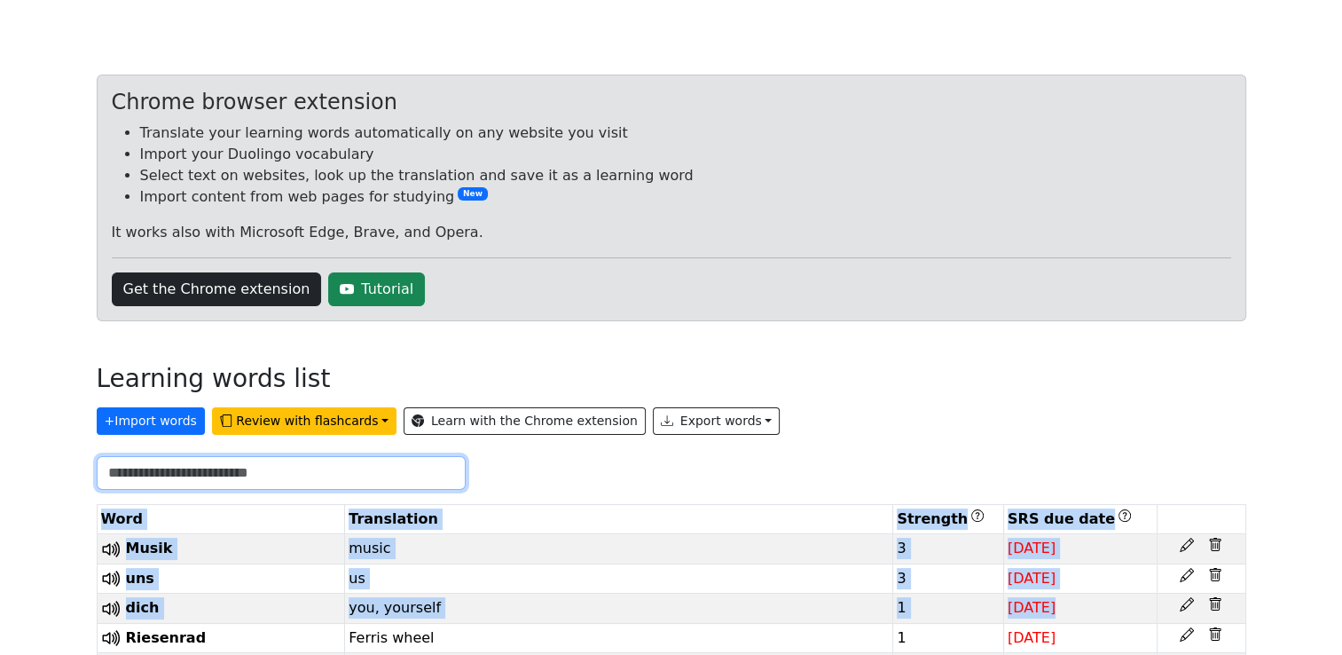
drag, startPoint x: 161, startPoint y: 476, endPoint x: 86, endPoint y: 471, distance: 75.6
click at [86, 471] on div at bounding box center [281, 473] width 390 height 34
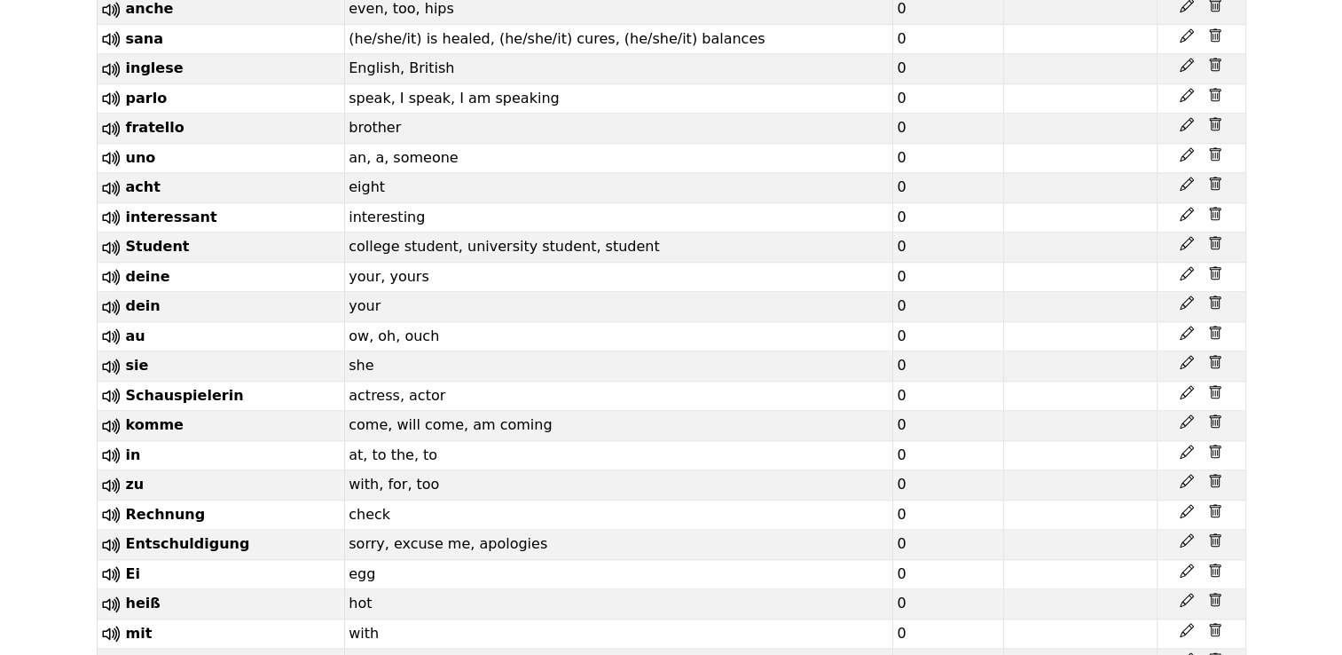
scroll to position [15325, 0]
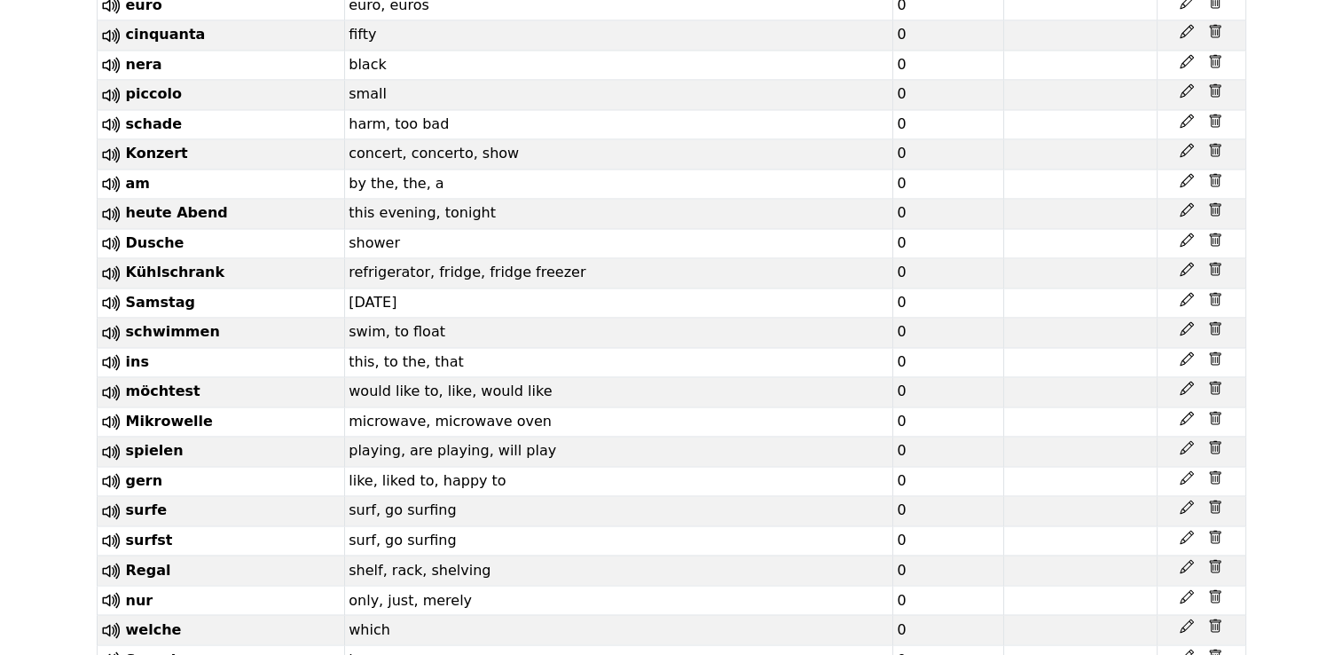
scroll to position [16301, 0]
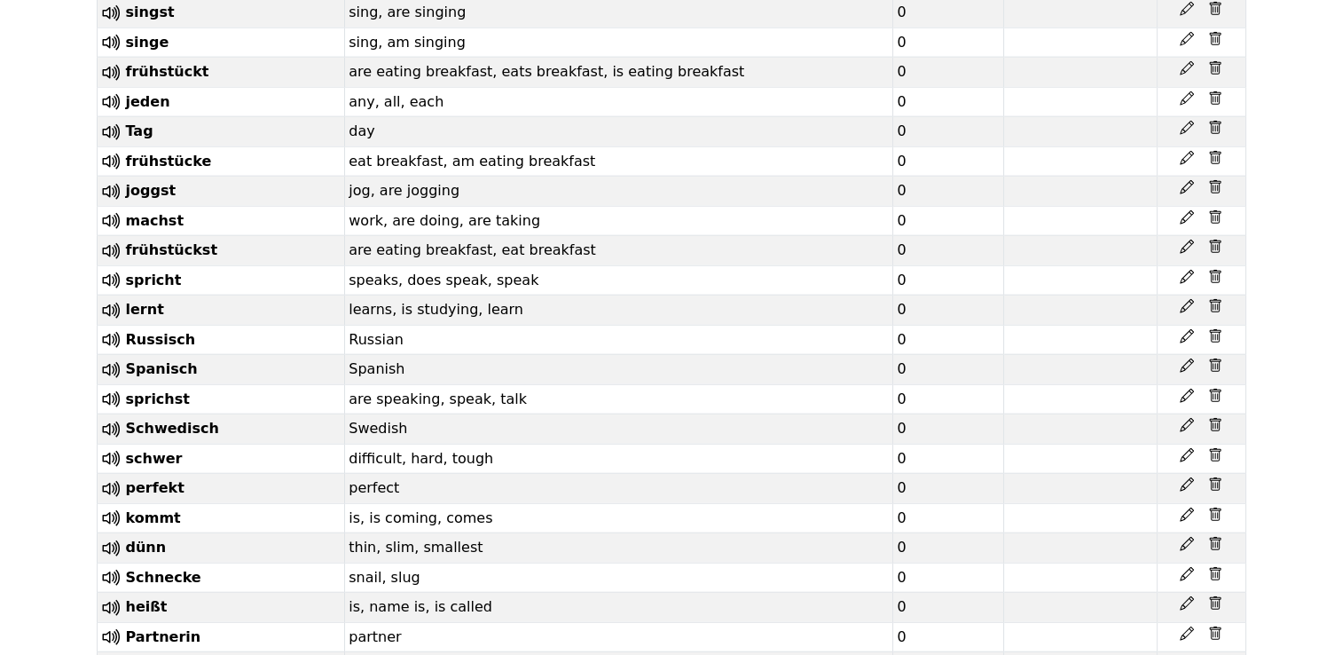
scroll to position [17809, 0]
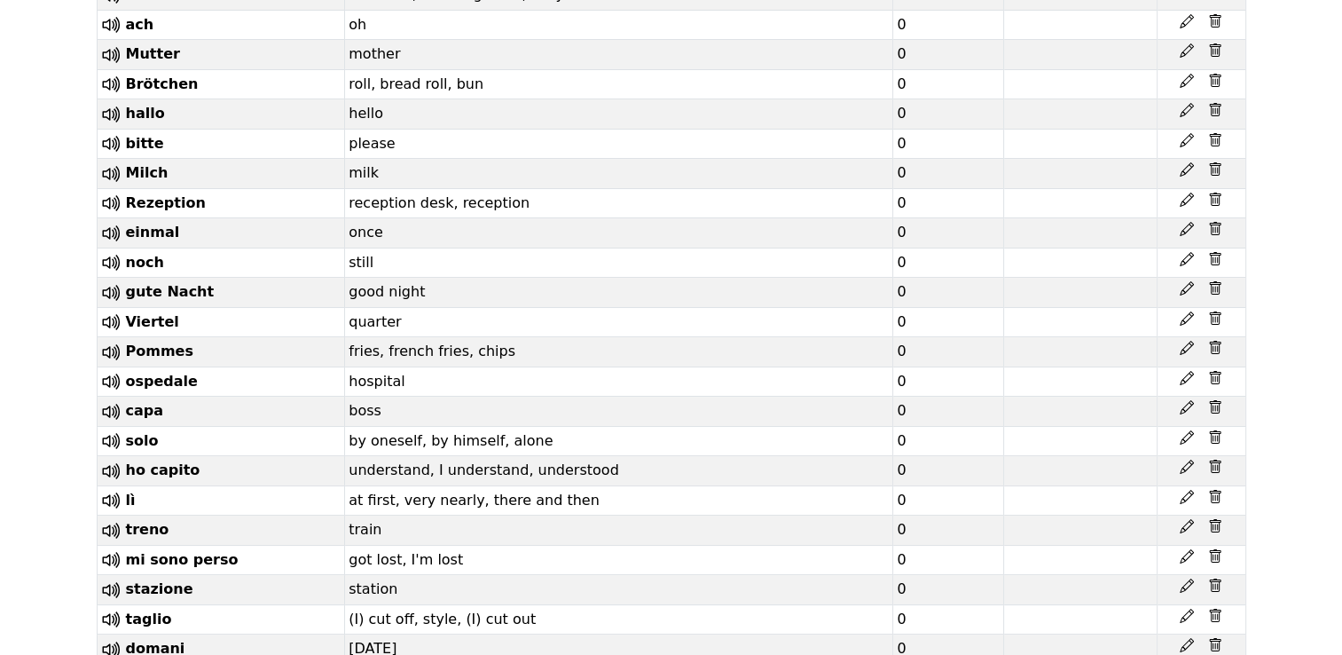
scroll to position [20205, 0]
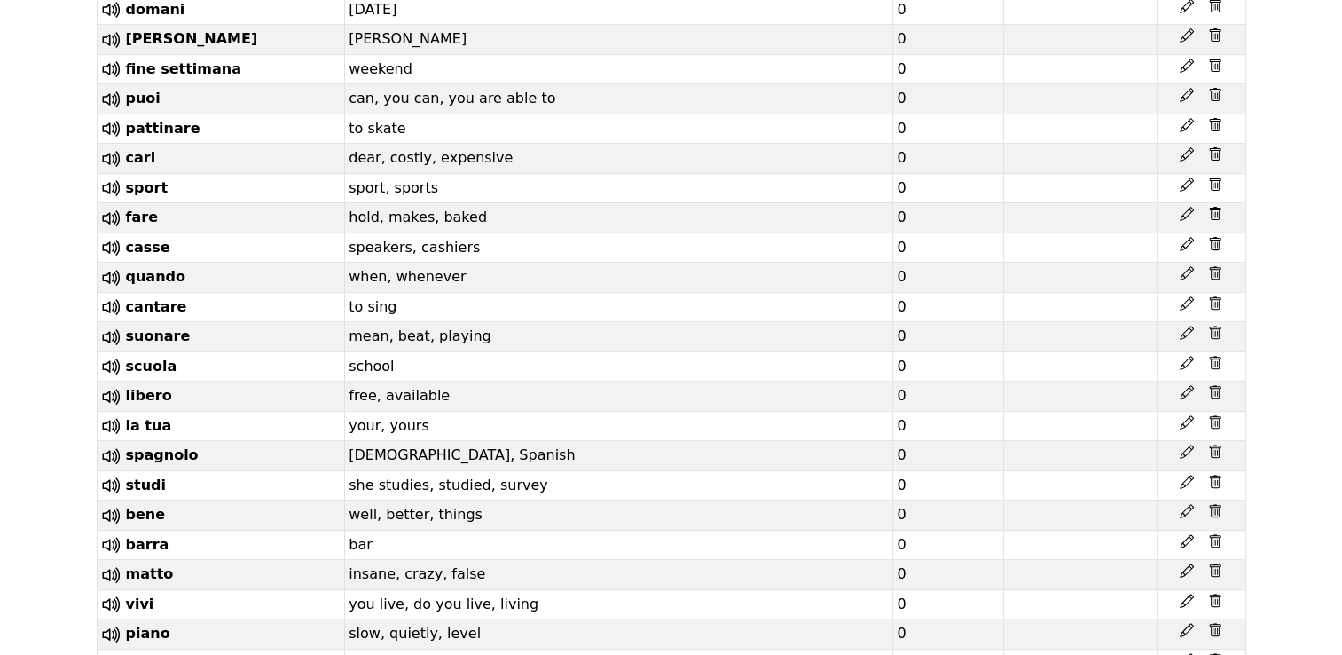
scroll to position [20737, 0]
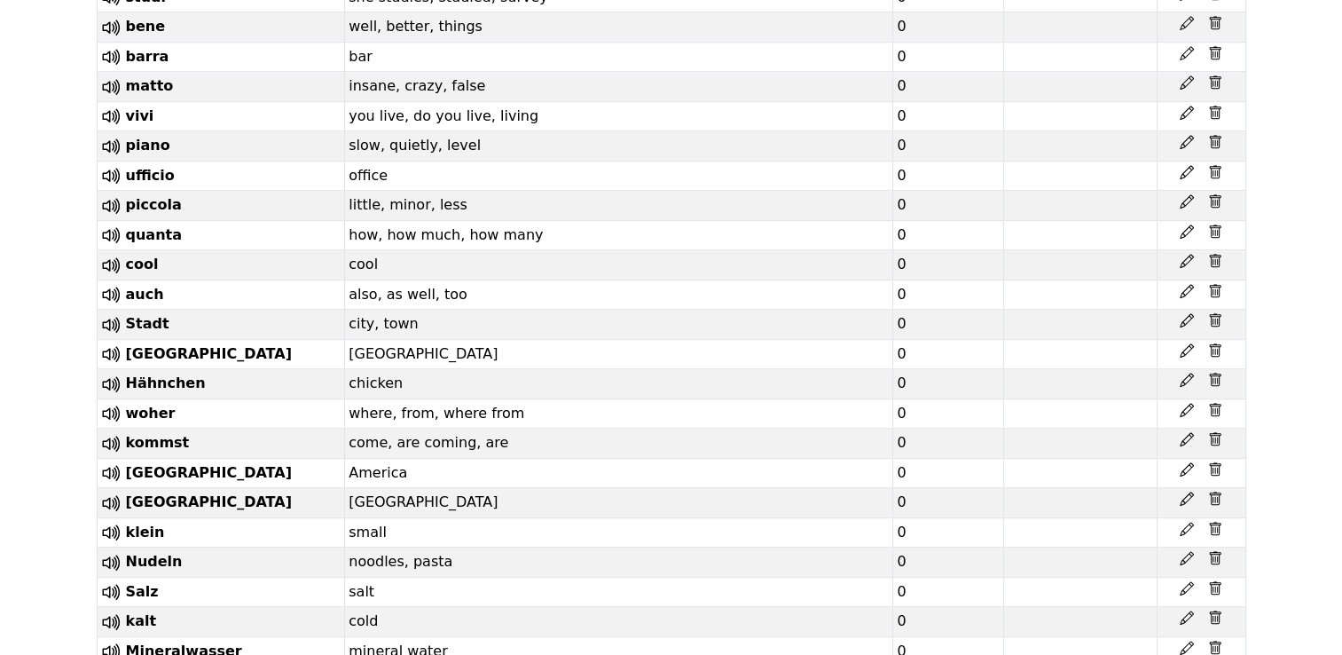
scroll to position [21181, 0]
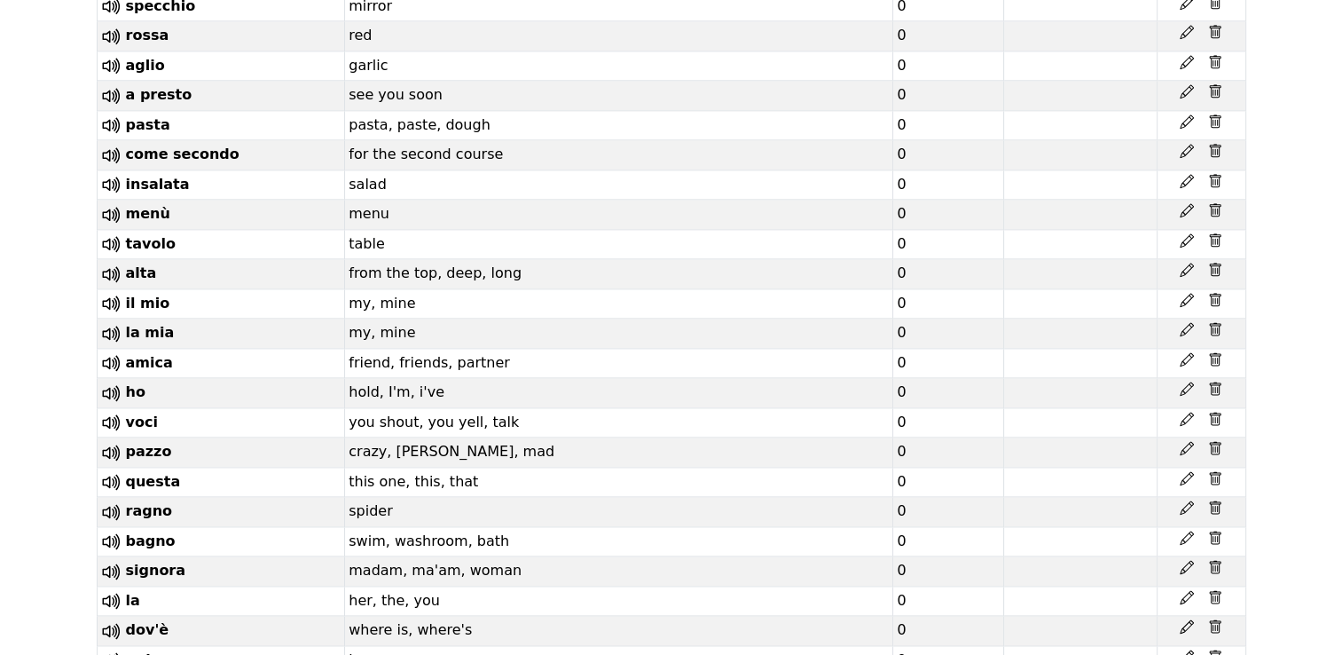
scroll to position [22423, 0]
